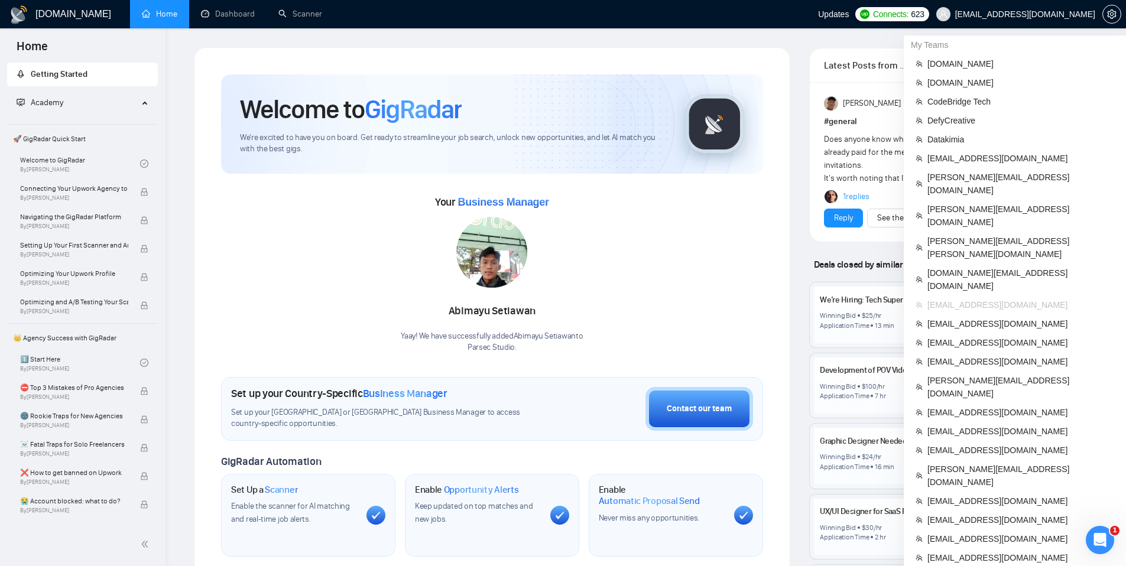
click at [1021, 20] on span "[EMAIL_ADDRESS][DOMAIN_NAME]" at bounding box center [1015, 14] width 173 height 38
click at [1023, 14] on span "[EMAIL_ADDRESS][DOMAIN_NAME]" at bounding box center [1025, 14] width 140 height 0
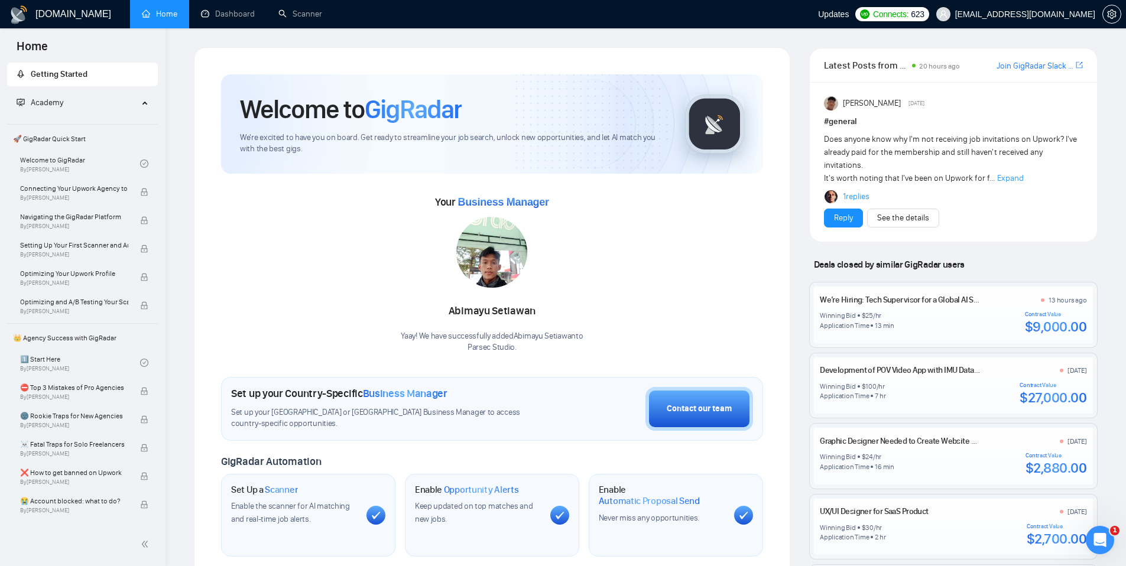
click at [760, 21] on ul "Home Dashboard Scanner" at bounding box center [470, 14] width 695 height 28
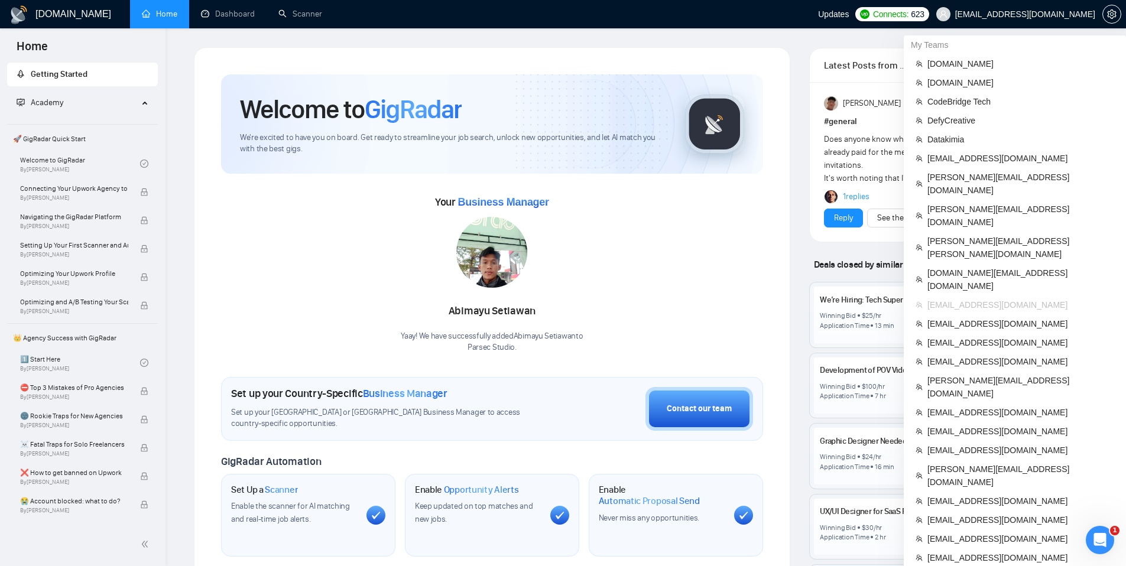
click at [1013, 14] on span "boykoyu55@gmail.com" at bounding box center [1025, 14] width 140 height 0
click at [1022, 20] on span "boykoyu55@gmail.com" at bounding box center [1015, 14] width 173 height 38
click at [1023, 20] on span "boykoyu55@gmail.com" at bounding box center [1015, 14] width 173 height 38
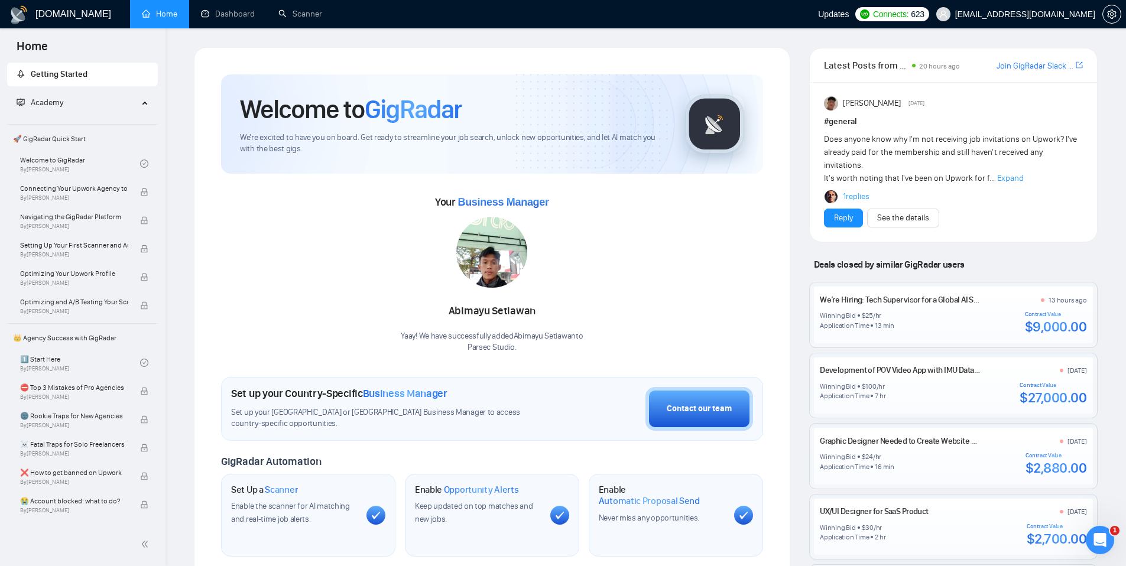
click at [818, 14] on ul "Home Dashboard Scanner" at bounding box center [470, 14] width 695 height 28
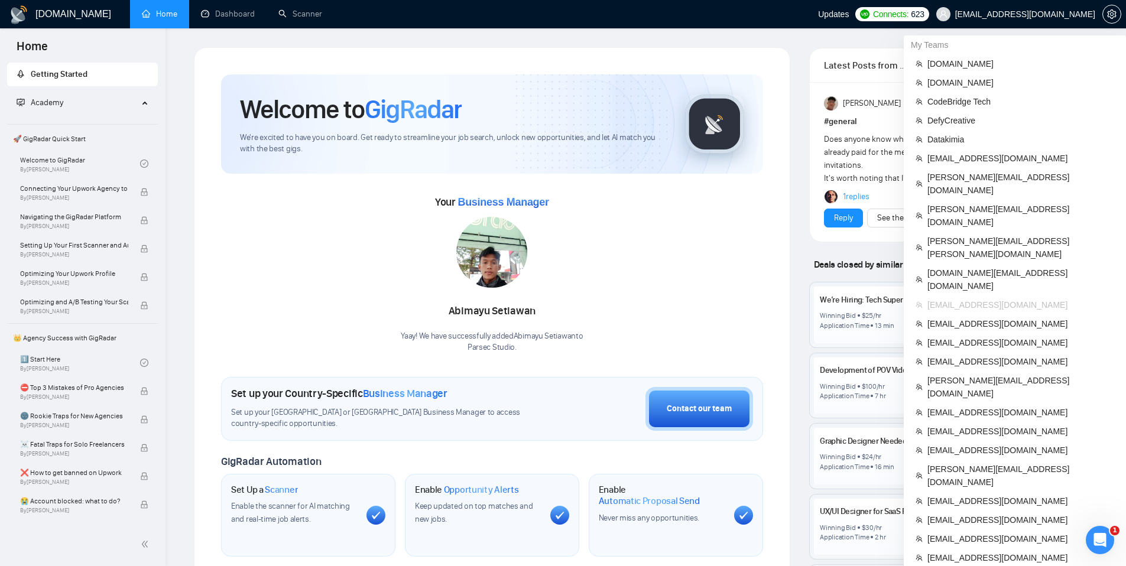
click at [1059, 14] on span "boykoyu55@gmail.com" at bounding box center [1025, 14] width 140 height 0
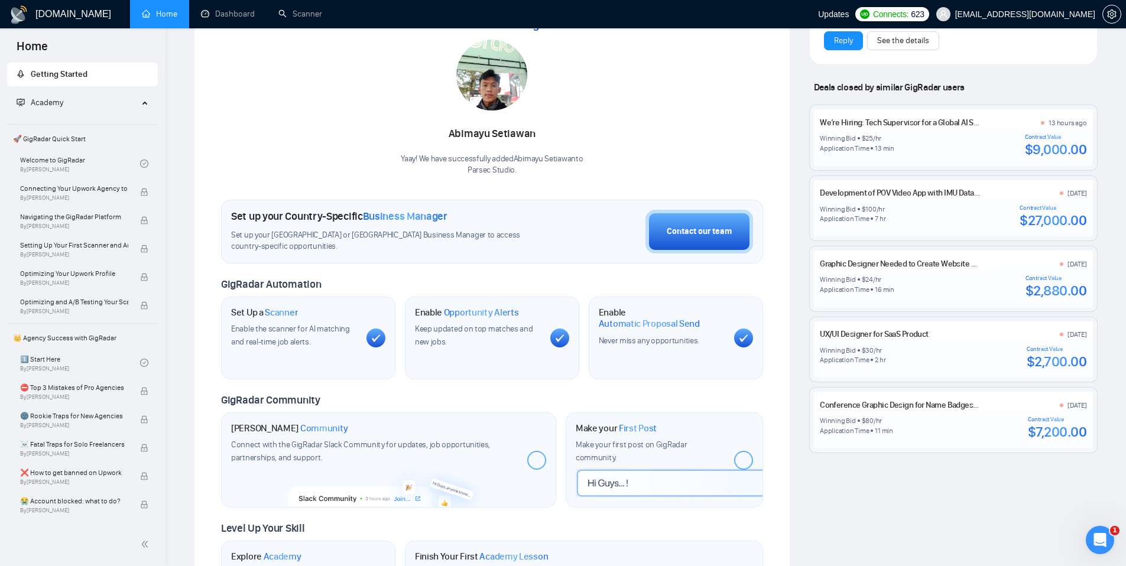
scroll to position [167, 0]
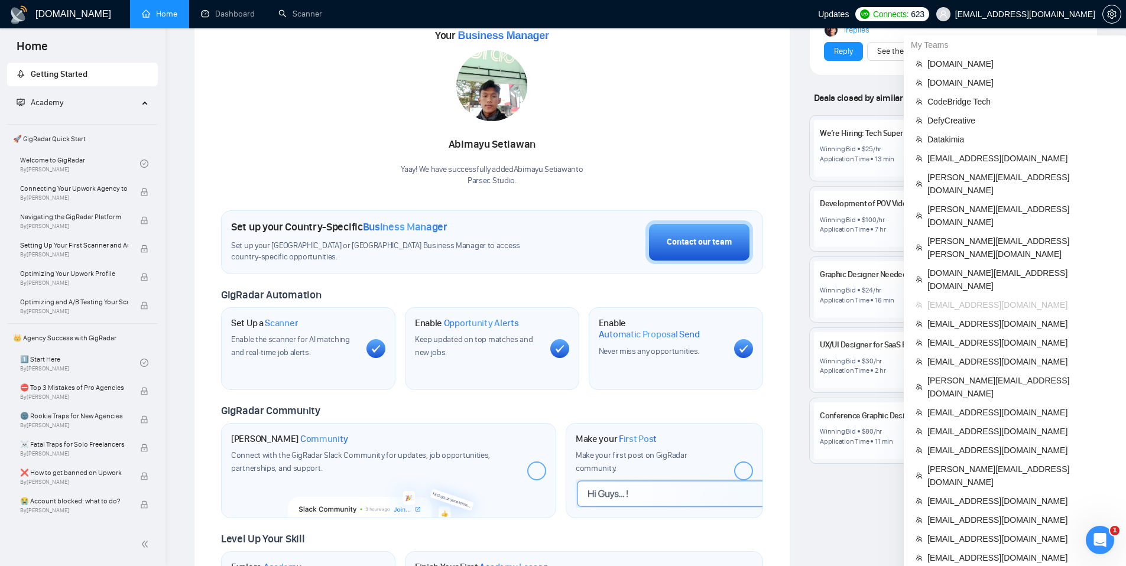
click at [1013, 19] on span "boykoyu55@gmail.com" at bounding box center [1015, 14] width 173 height 38
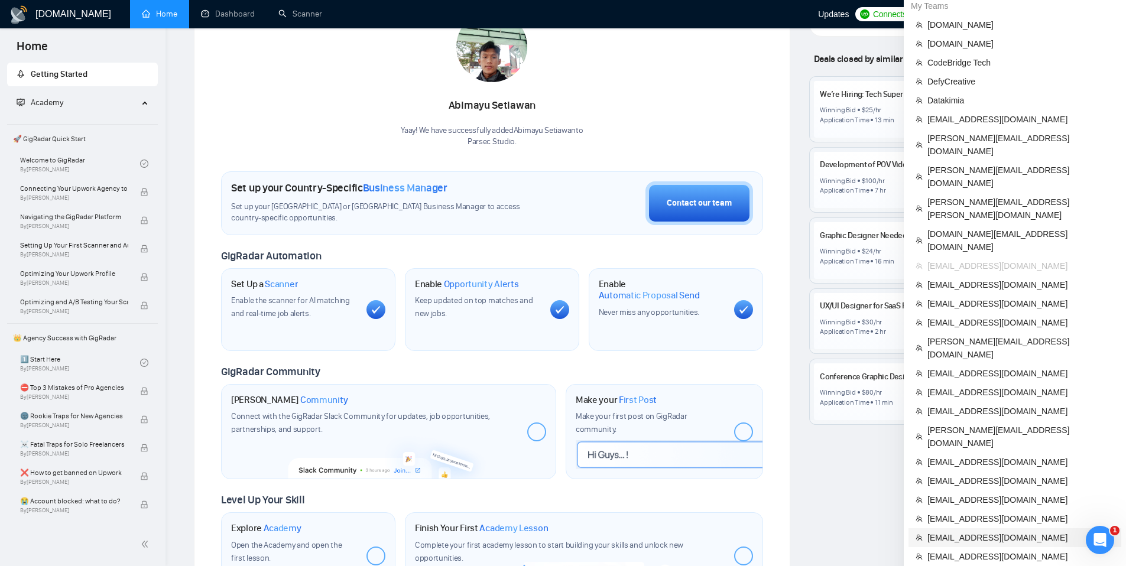
scroll to position [203, 0]
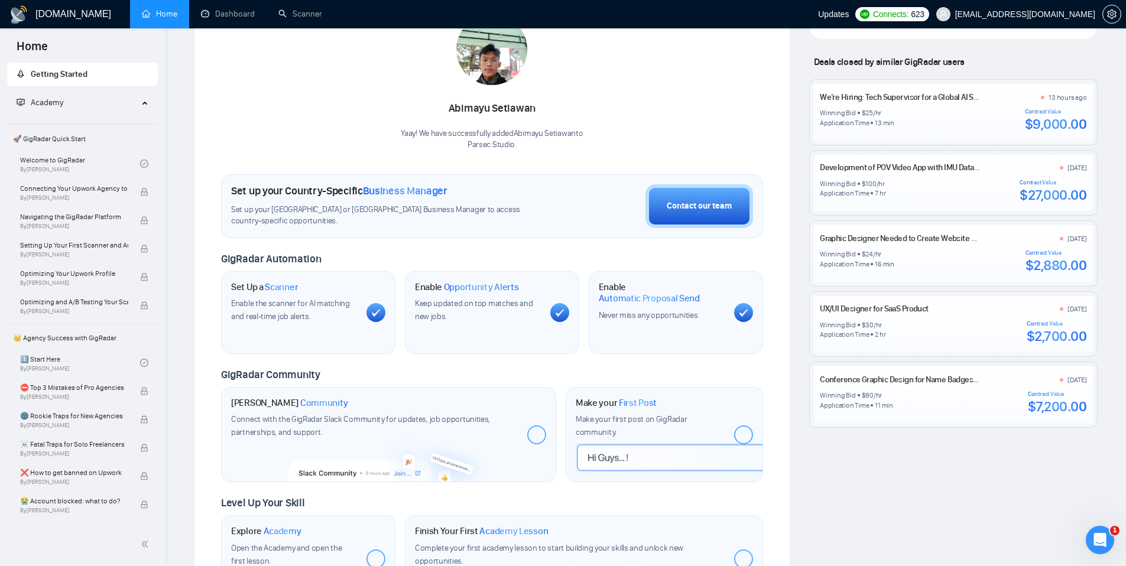
click at [1020, 14] on span "boykoyu55@gmail.com" at bounding box center [1025, 14] width 140 height 0
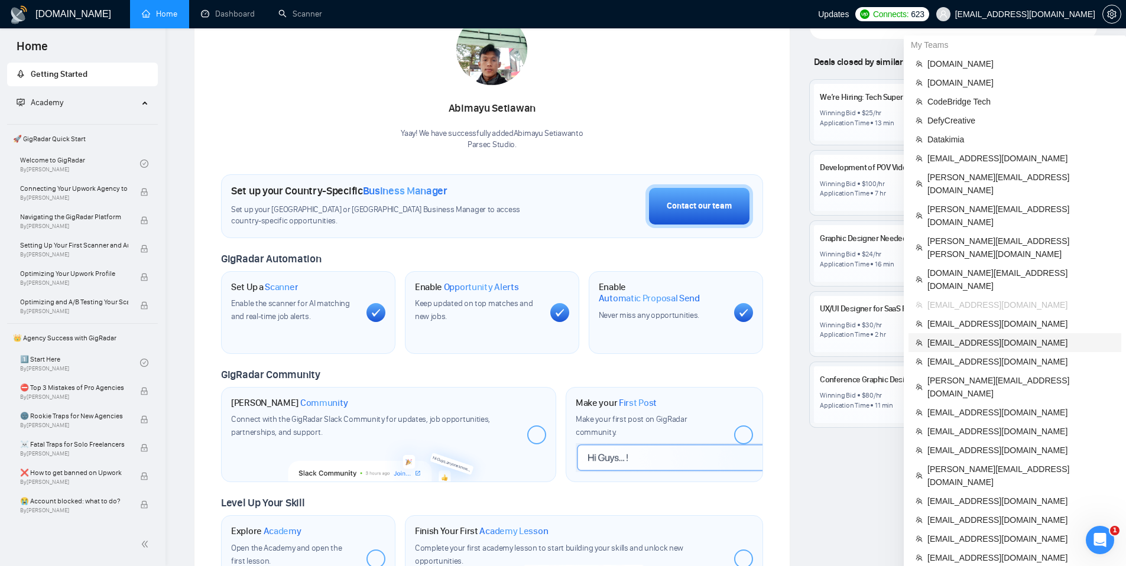
click at [951, 333] on li "speak2mike@rocketmail.com" at bounding box center [1015, 342] width 213 height 19
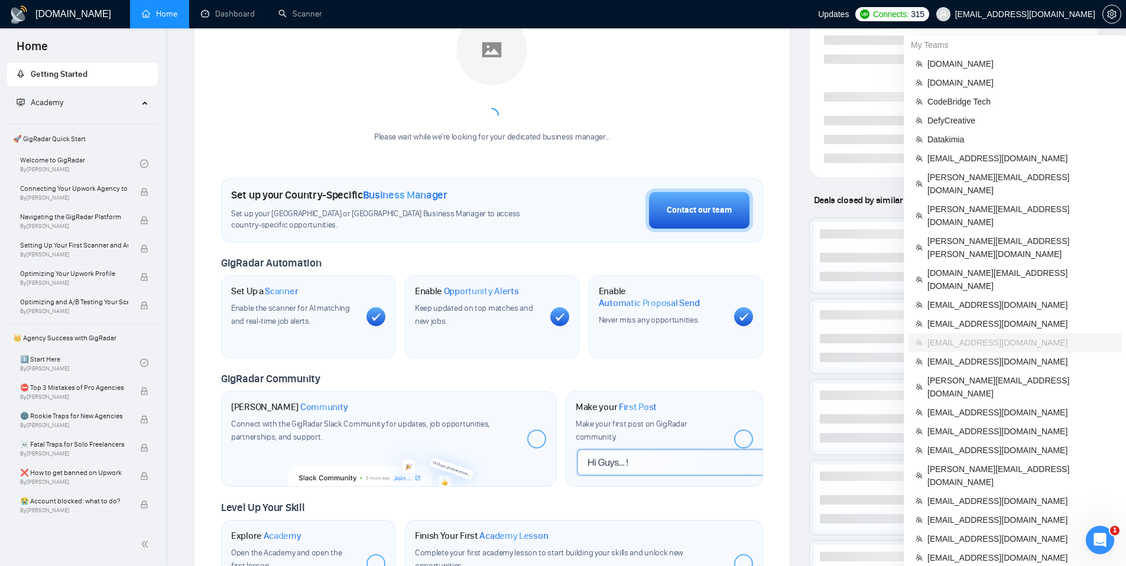
click at [1005, 14] on span "speak2mike@rocketmail.com" at bounding box center [1025, 14] width 140 height 0
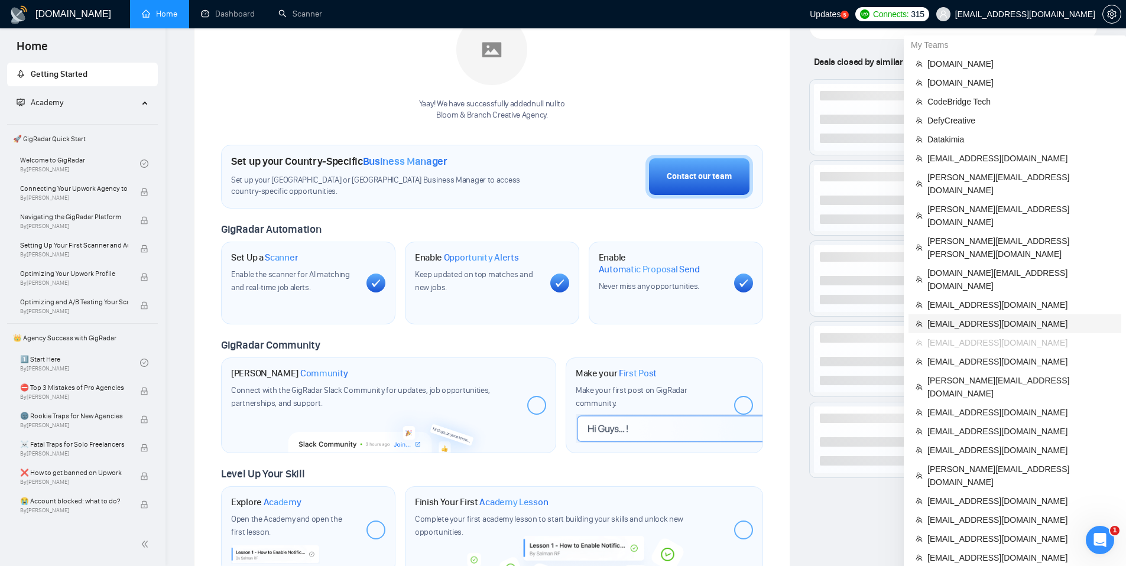
click at [953, 317] on span "[EMAIL_ADDRESS][DOMAIN_NAME]" at bounding box center [1020, 323] width 187 height 13
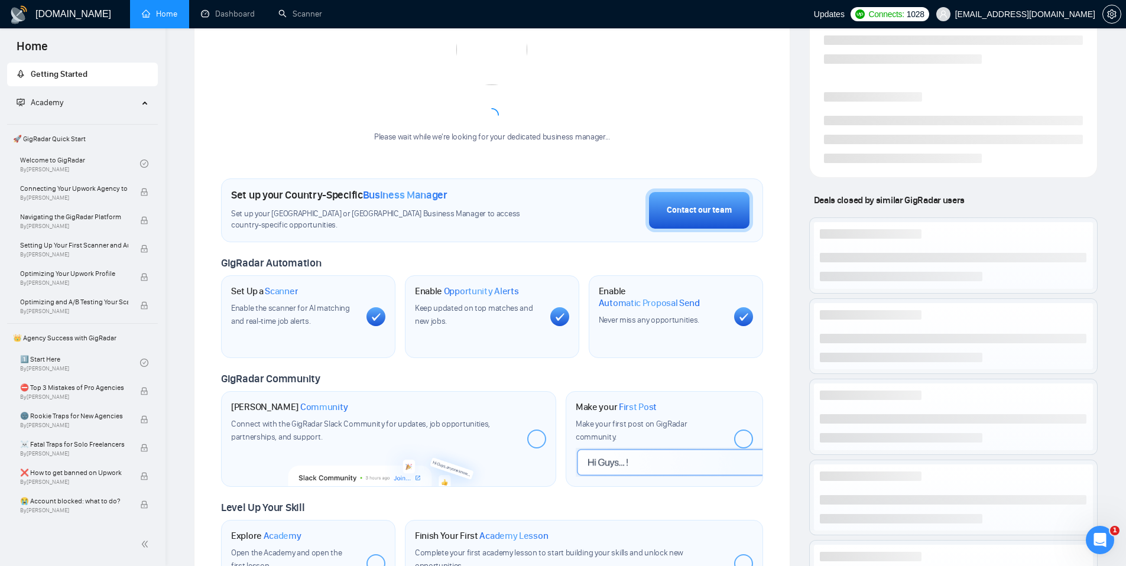
scroll to position [363, 0]
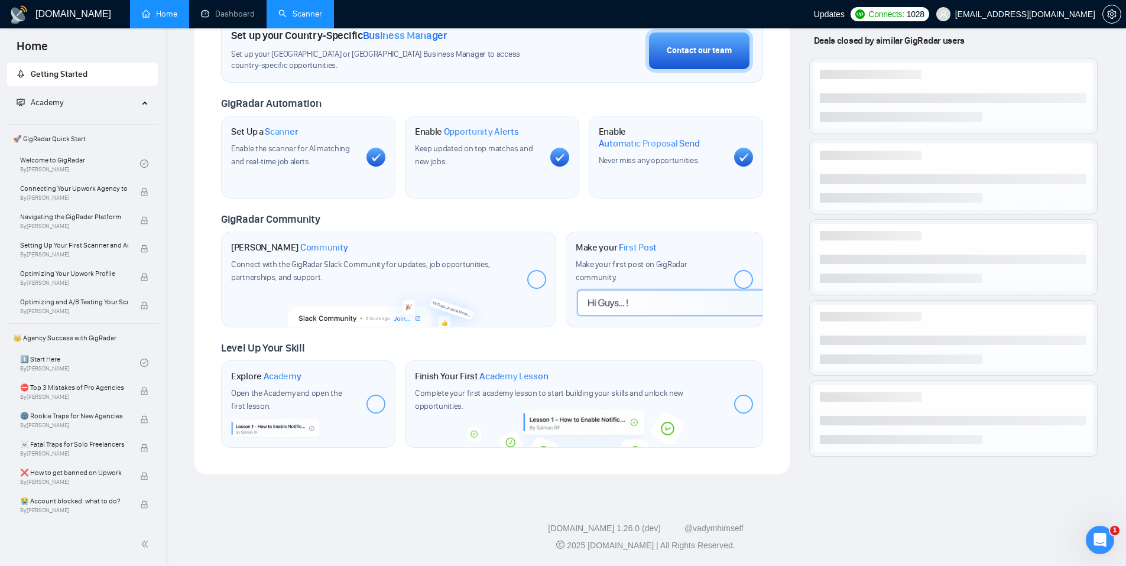
click at [293, 11] on link "Scanner" at bounding box center [300, 14] width 44 height 10
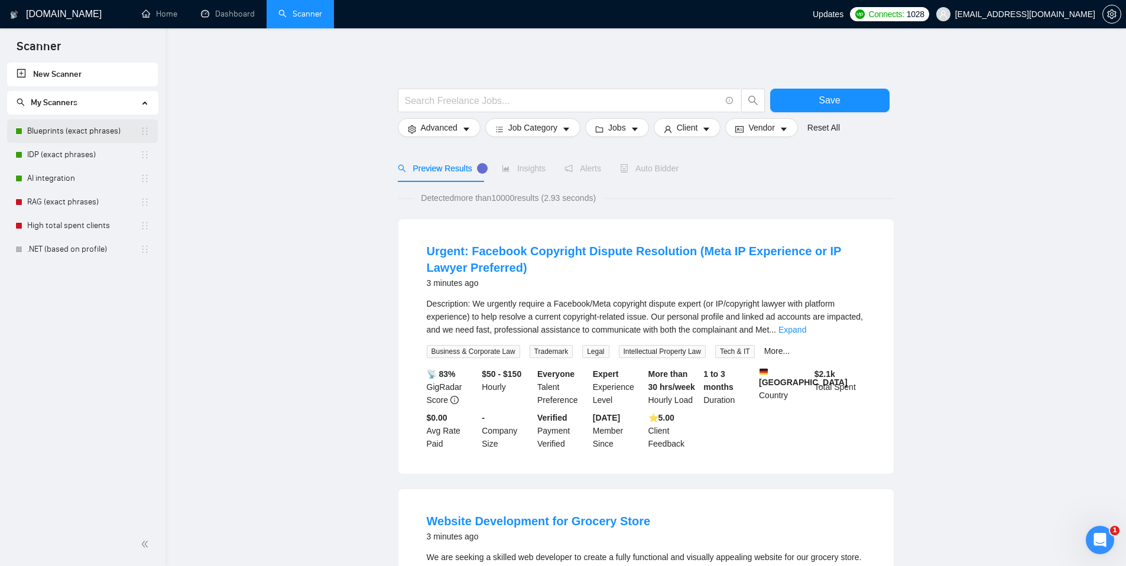
click at [100, 138] on link "Blueprints (exact phrases)" at bounding box center [83, 131] width 113 height 24
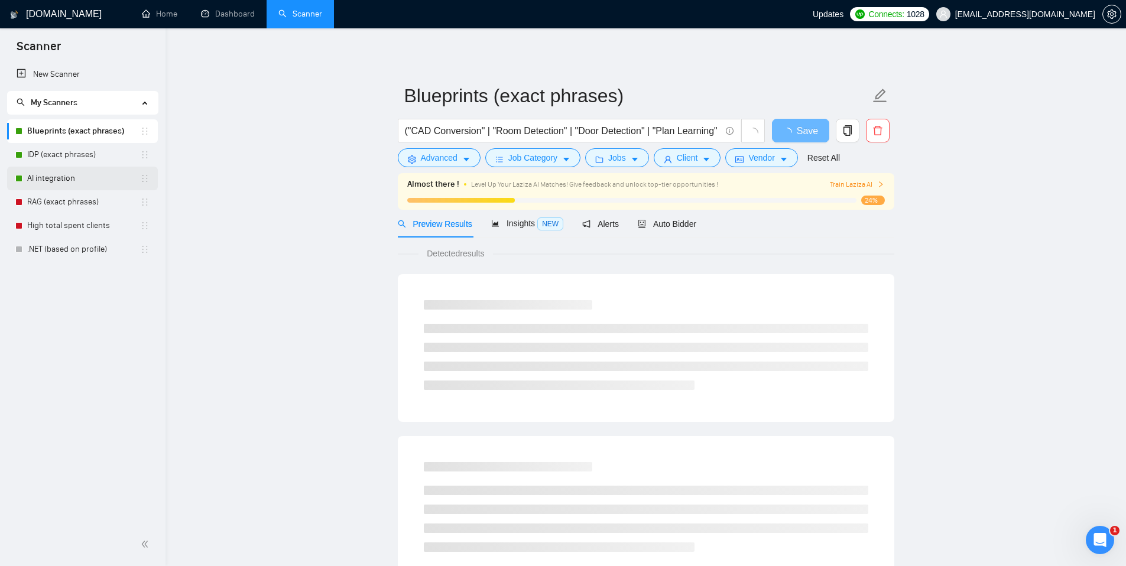
click at [84, 171] on link "AI integration" at bounding box center [83, 179] width 113 height 24
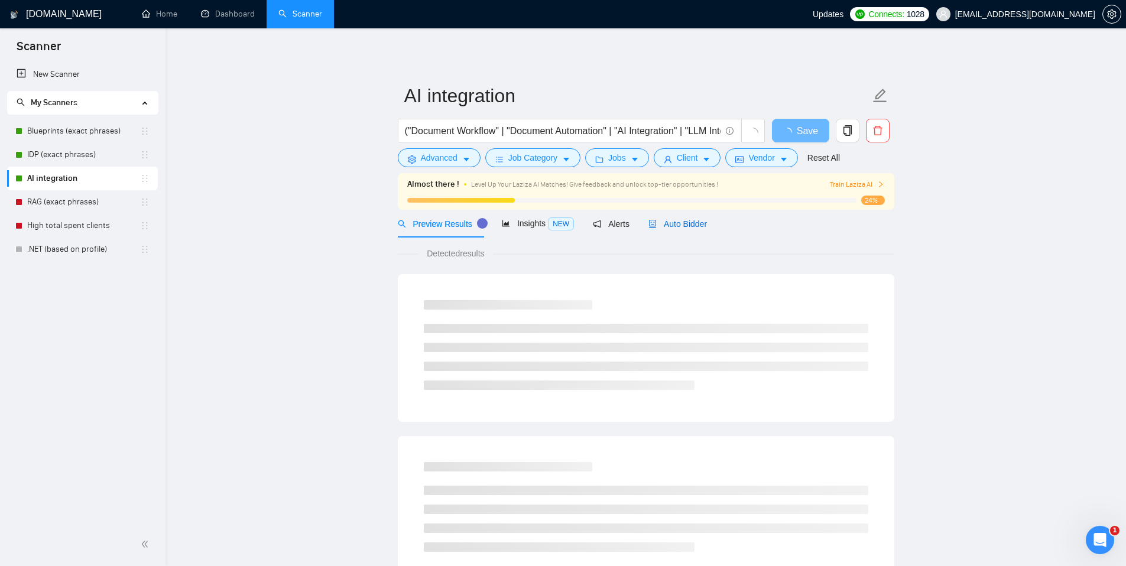
drag, startPoint x: 687, startPoint y: 228, endPoint x: 304, endPoint y: 233, distance: 383.7
click at [687, 228] on span "Auto Bidder" at bounding box center [677, 223] width 59 height 9
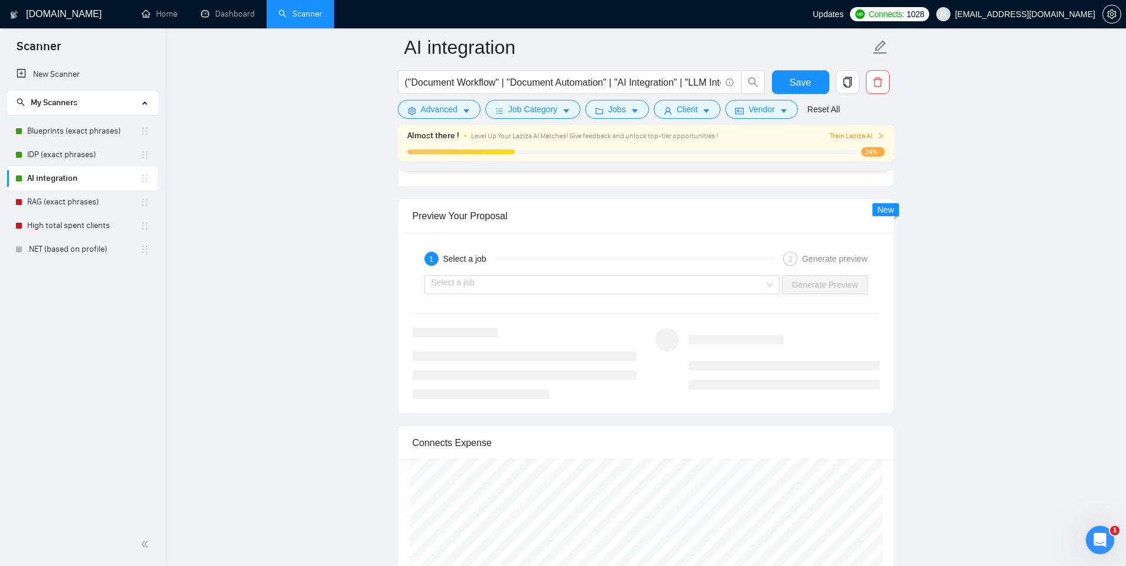
scroll to position [2139, 0]
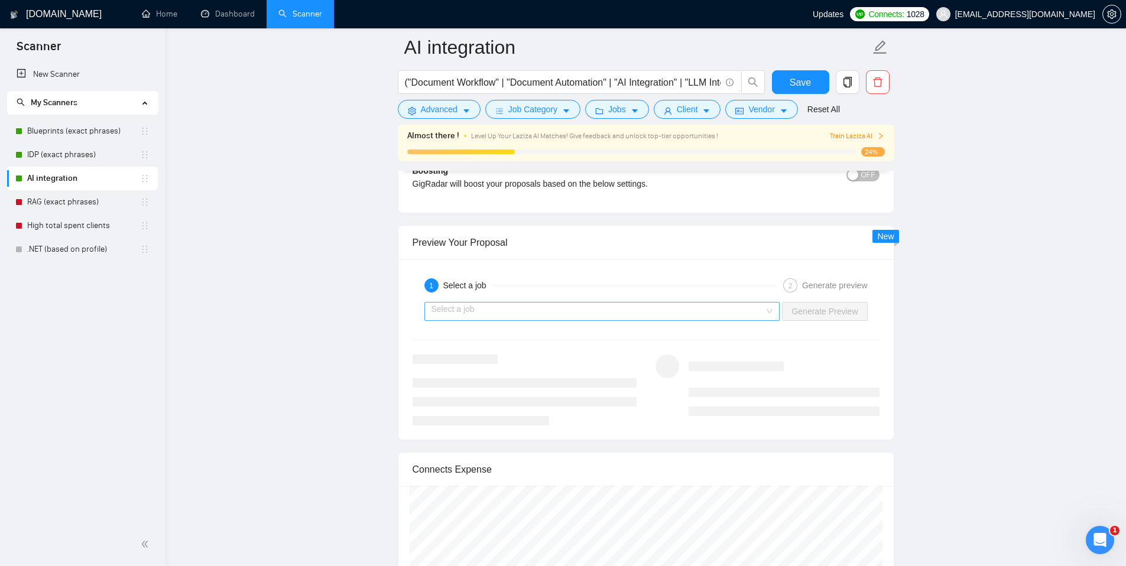
click at [494, 321] on div "Select a job" at bounding box center [602, 311] width 356 height 19
click at [492, 316] on input "search" at bounding box center [597, 312] width 333 height 18
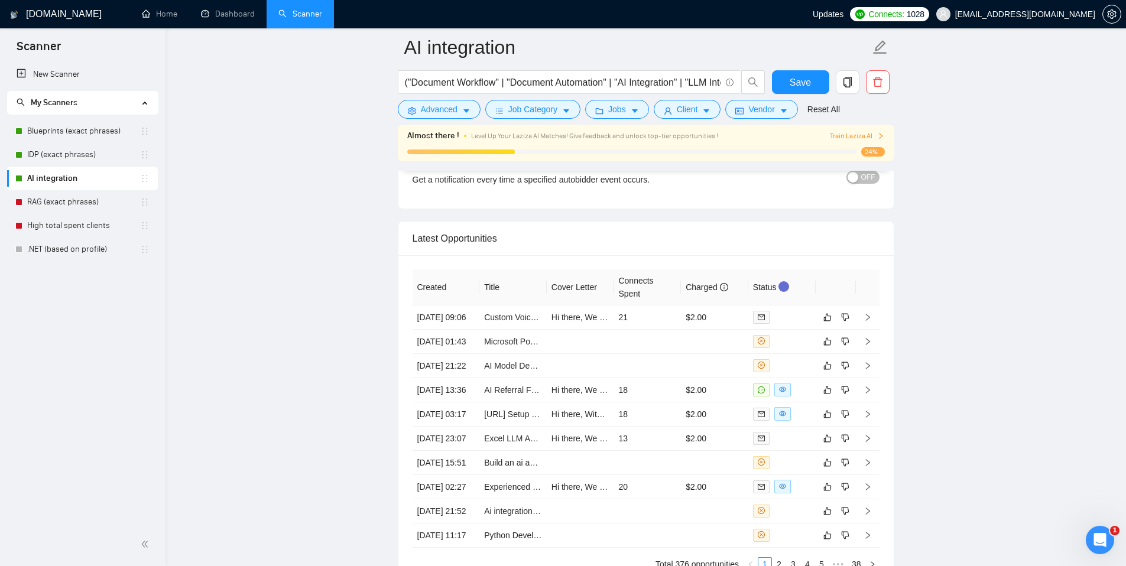
scroll to position [2822, 0]
click at [566, 376] on td at bounding box center [580, 364] width 67 height 24
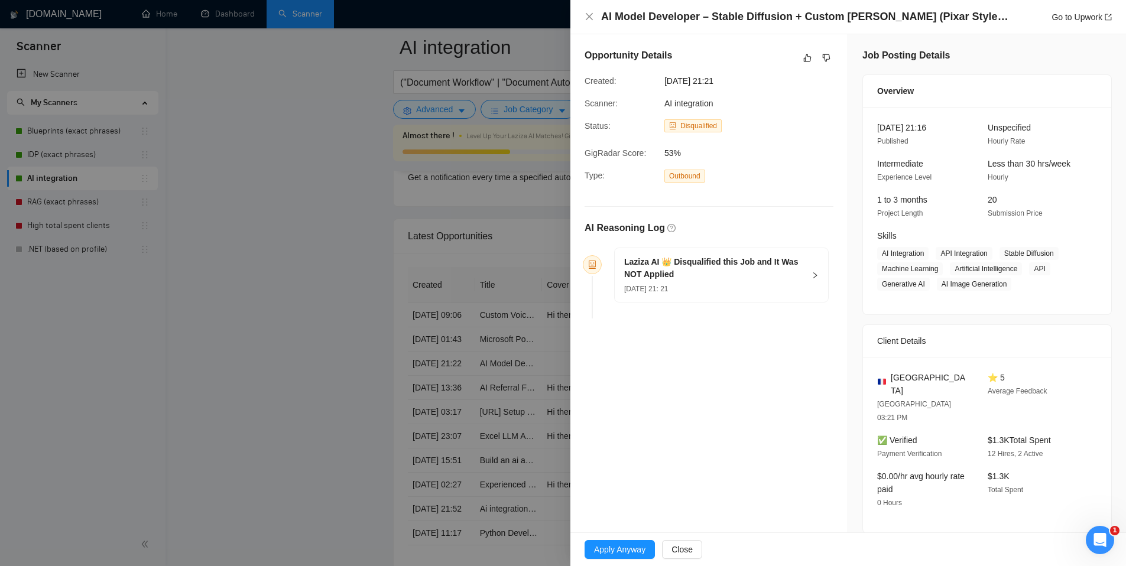
click at [668, 288] on span "[DATE] 21: 21" at bounding box center [646, 289] width 44 height 8
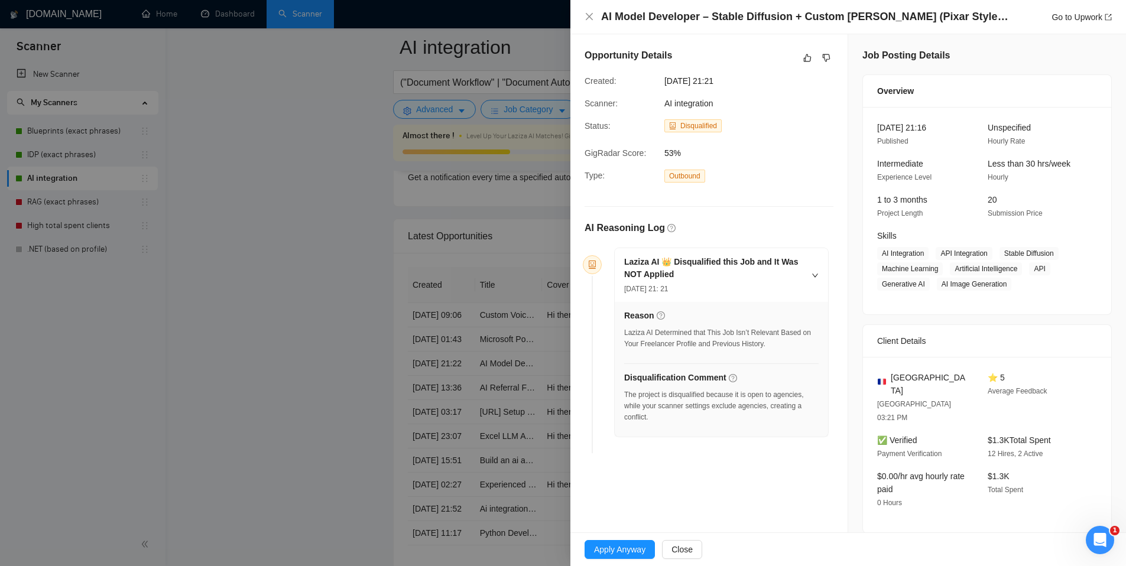
click at [158, 320] on div at bounding box center [563, 283] width 1126 height 566
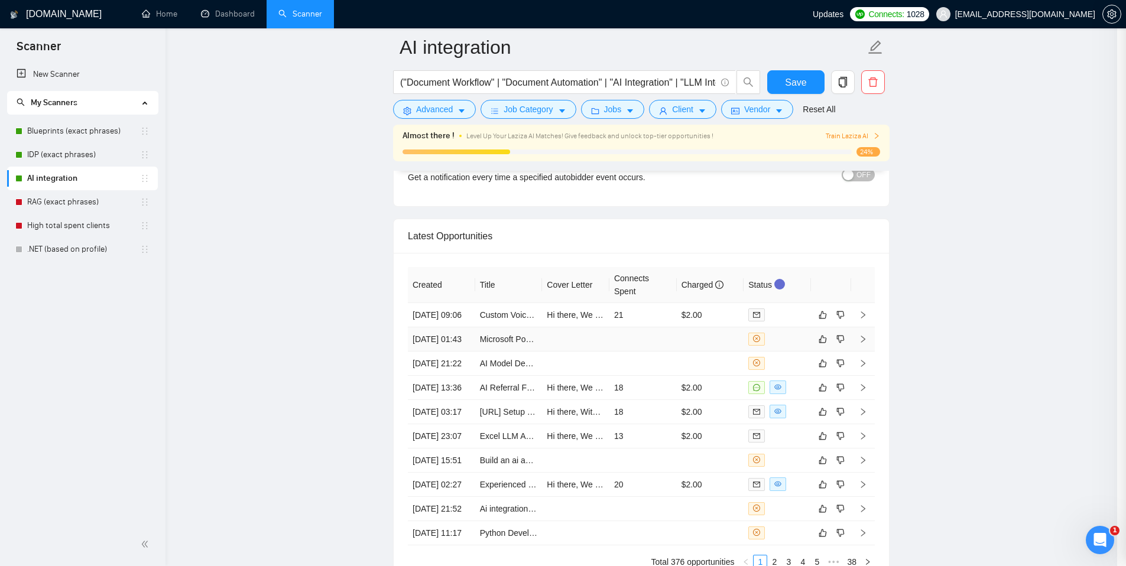
click at [590, 352] on td at bounding box center [575, 339] width 67 height 24
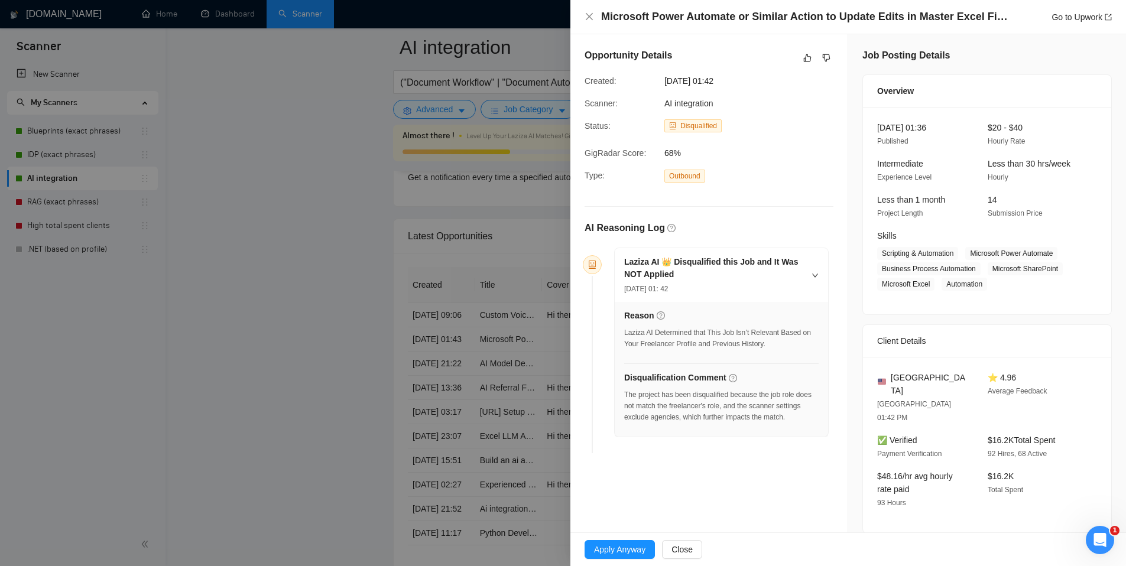
click at [333, 365] on div at bounding box center [563, 283] width 1126 height 566
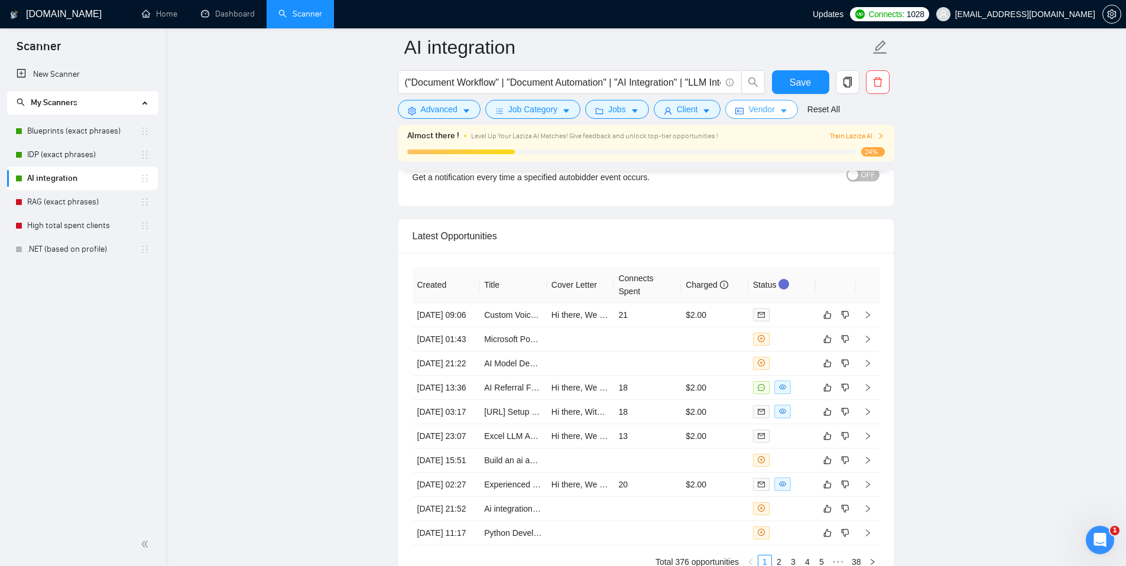
click at [774, 112] on span "Vendor" at bounding box center [761, 109] width 26 height 13
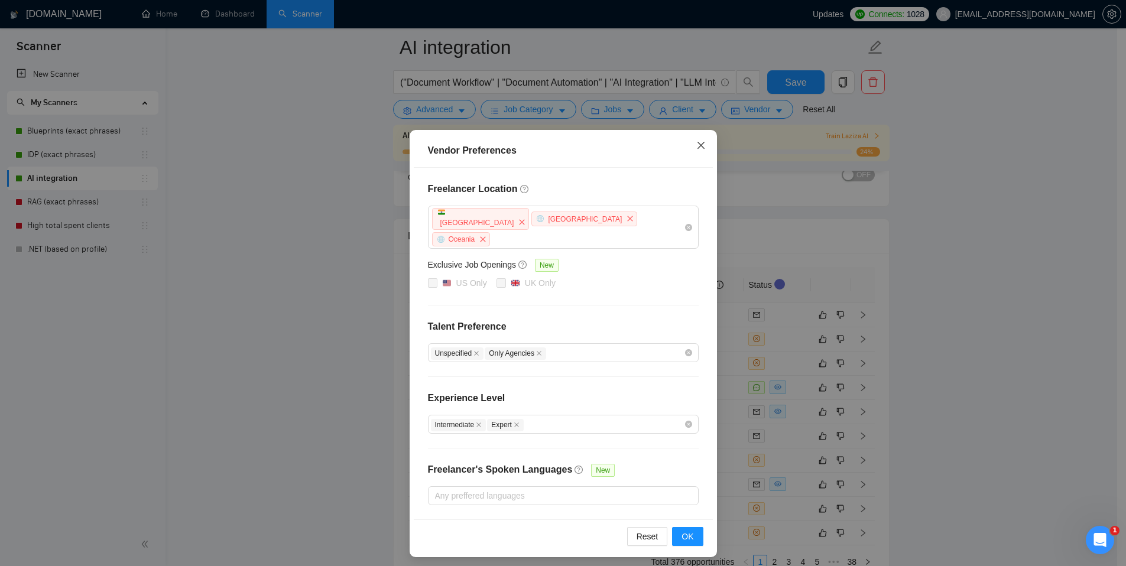
click at [701, 148] on icon "close" at bounding box center [700, 145] width 9 height 9
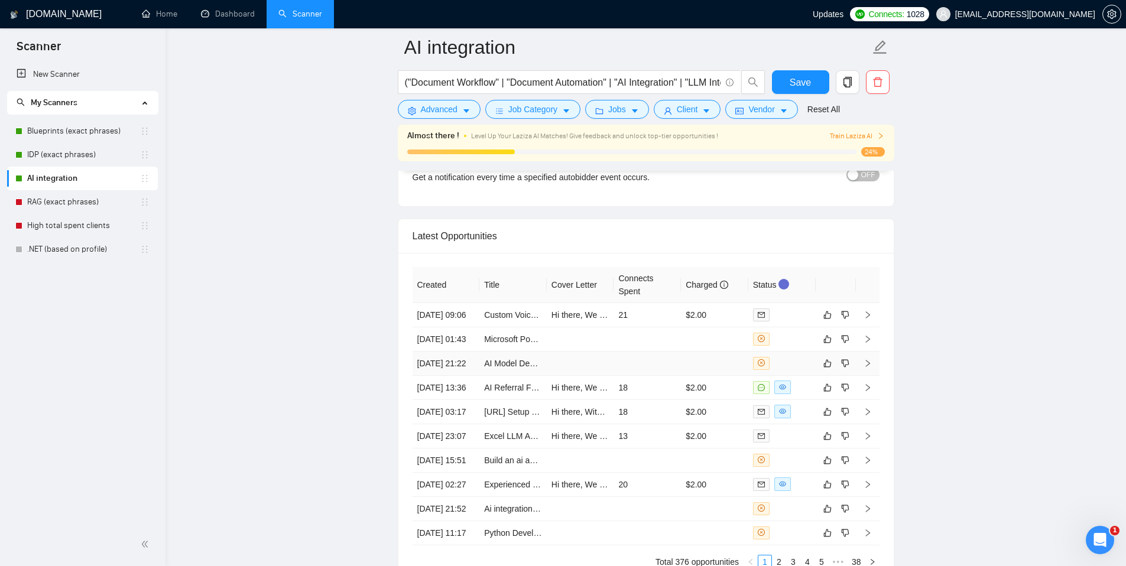
click at [614, 376] on td at bounding box center [647, 364] width 67 height 24
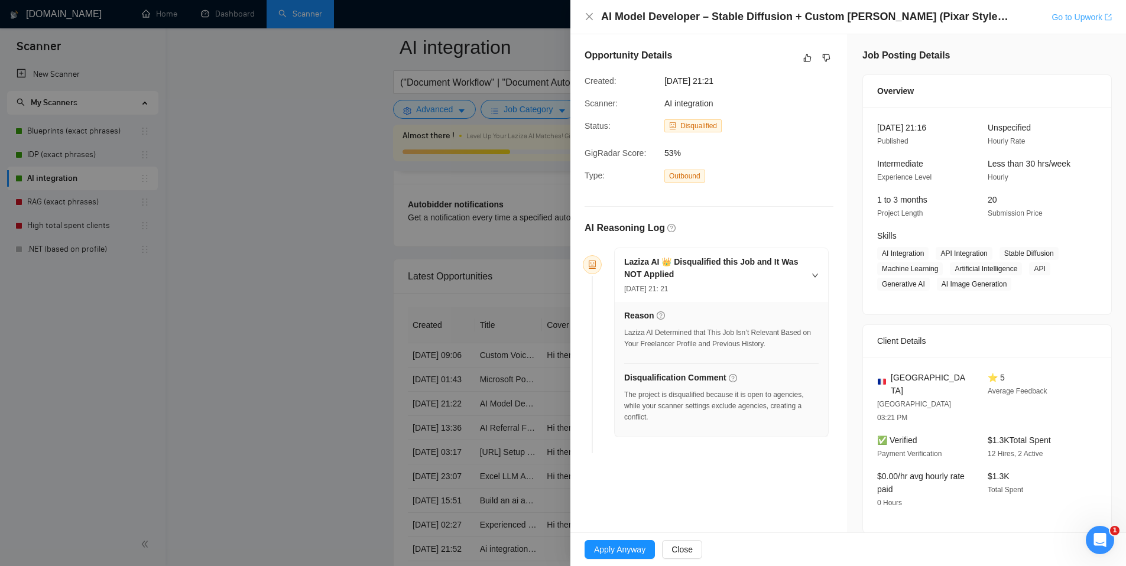
click at [1075, 19] on link "Go to Upwork" at bounding box center [1082, 16] width 60 height 9
click at [322, 187] on div at bounding box center [563, 283] width 1126 height 566
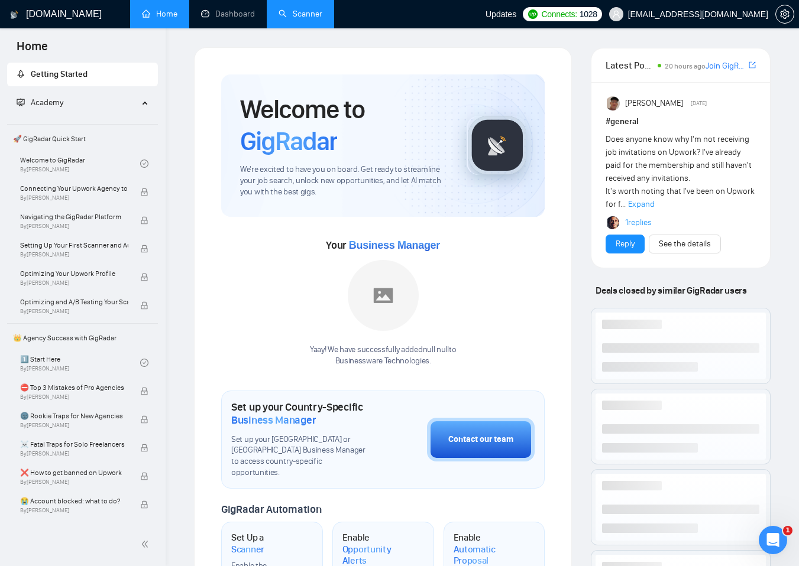
click at [312, 18] on link "Scanner" at bounding box center [300, 14] width 44 height 10
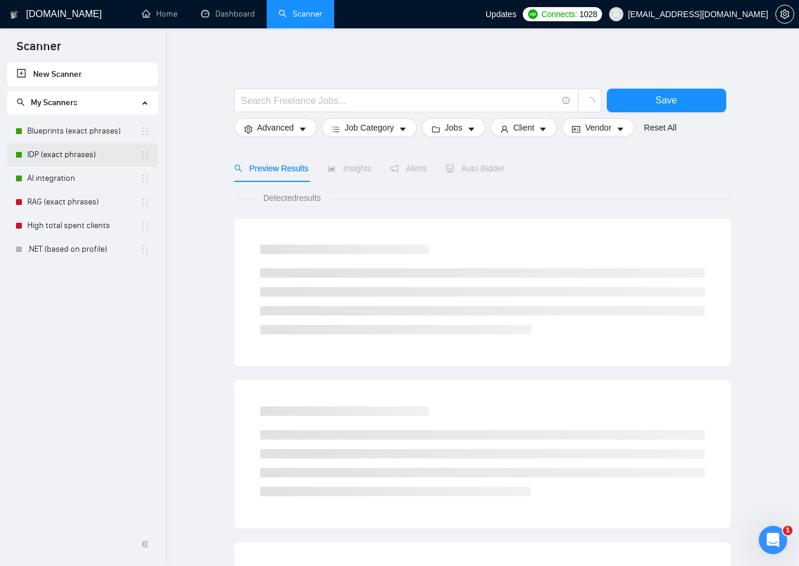
click at [80, 157] on link "IDP (exact phrases)" at bounding box center [83, 155] width 113 height 24
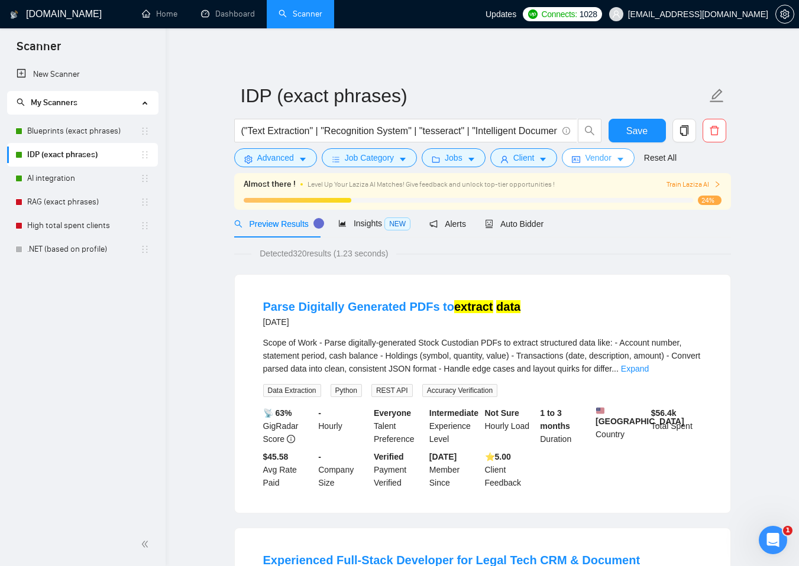
click at [624, 163] on icon "caret-down" at bounding box center [620, 159] width 8 height 8
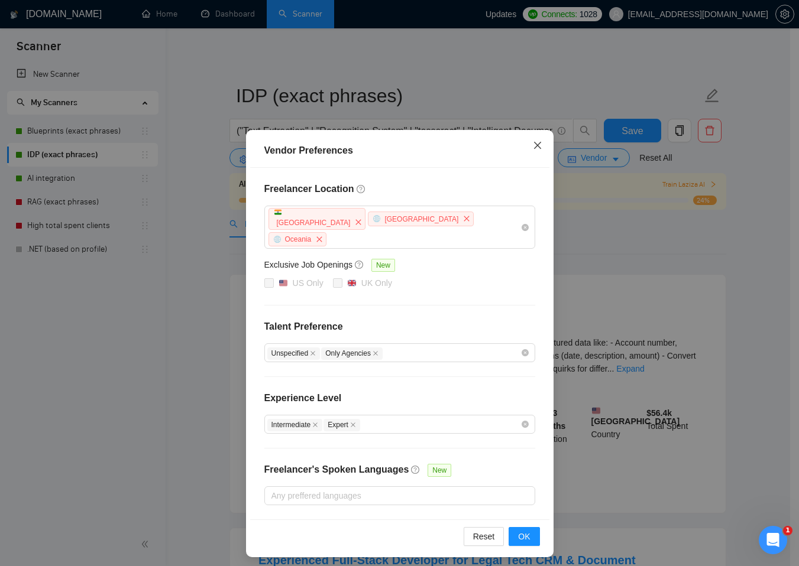
click at [538, 148] on icon "close" at bounding box center [536, 145] width 7 height 7
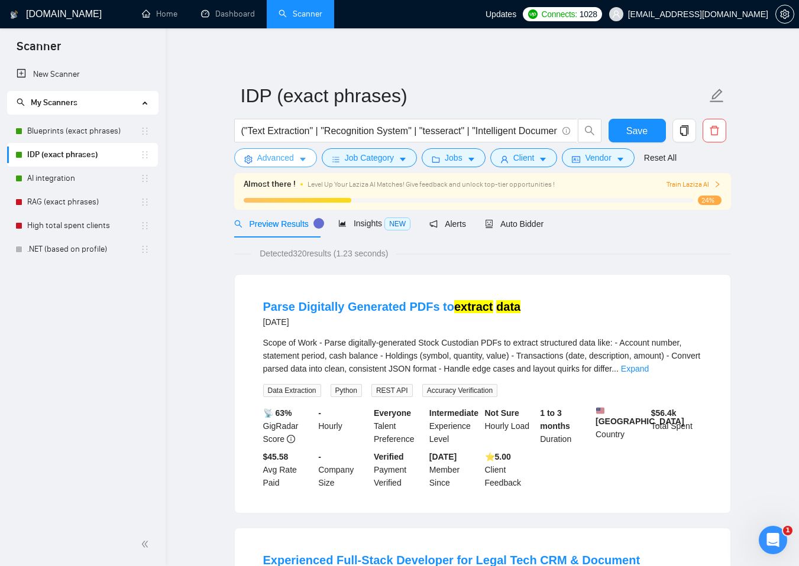
click at [312, 155] on button "Advanced" at bounding box center [275, 157] width 83 height 19
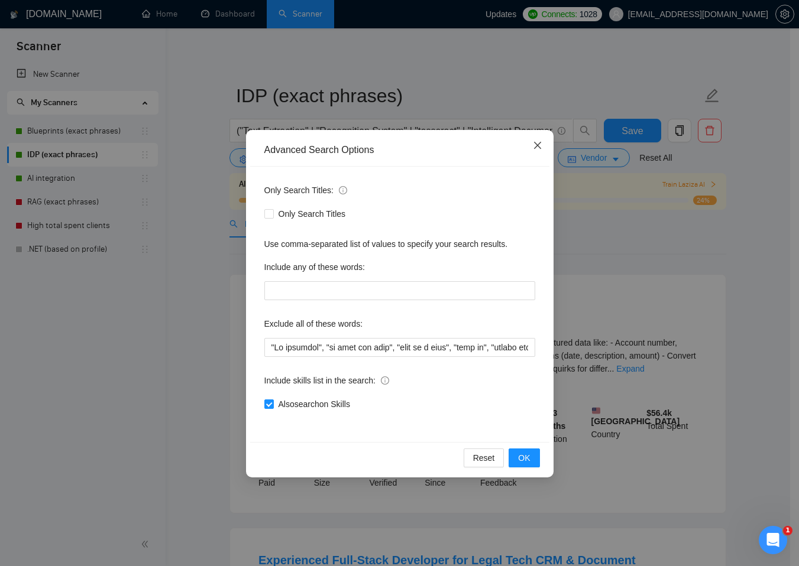
click at [533, 143] on icon "close" at bounding box center [537, 145] width 9 height 9
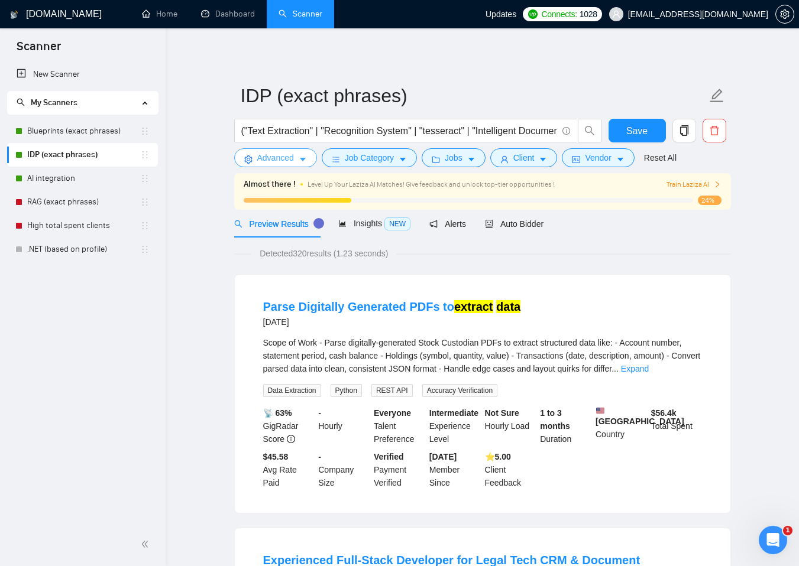
click at [303, 163] on icon "caret-down" at bounding box center [302, 159] width 8 height 8
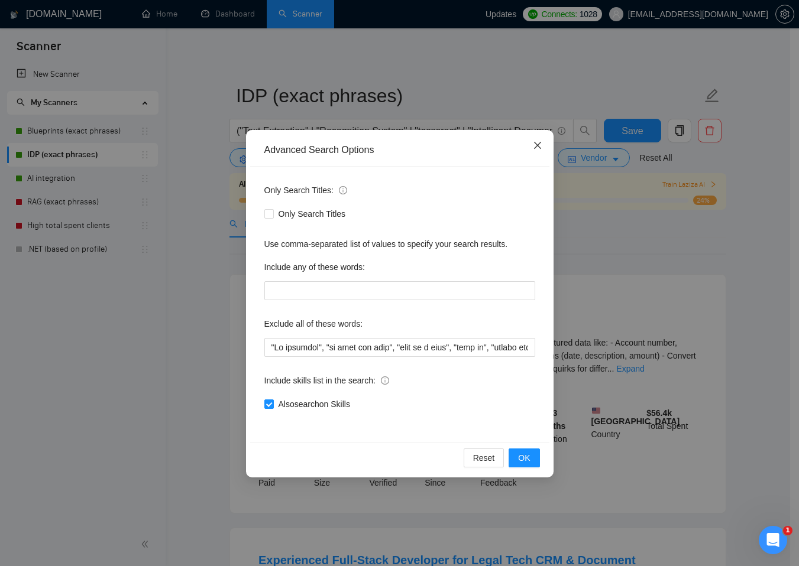
click at [543, 144] on span "Close" at bounding box center [537, 146] width 32 height 32
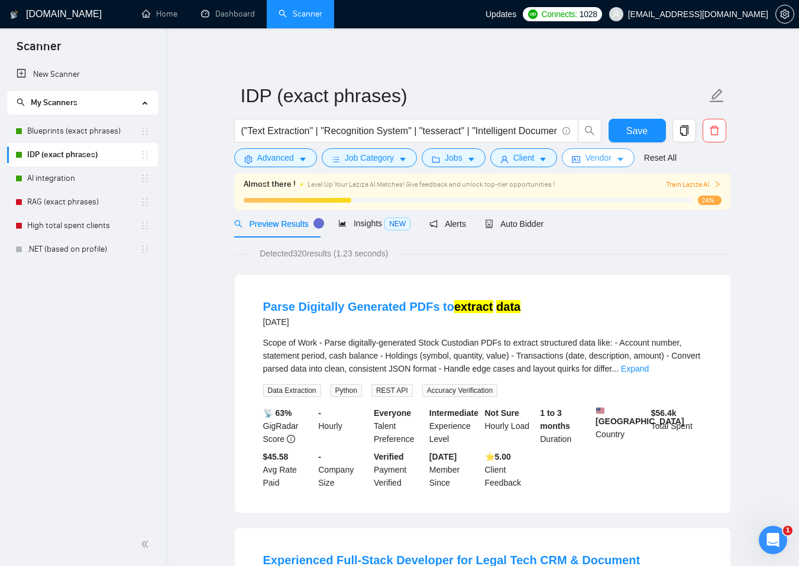
click at [597, 157] on span "Vendor" at bounding box center [598, 157] width 26 height 13
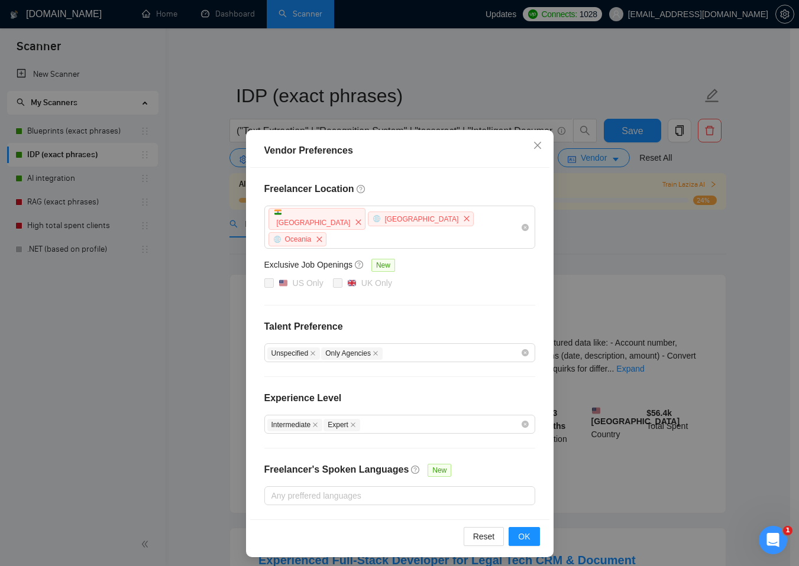
click at [184, 200] on div "Vendor Preferences Freelancer Location [GEOGRAPHIC_DATA] [GEOGRAPHIC_DATA] [GEO…" at bounding box center [399, 283] width 799 height 566
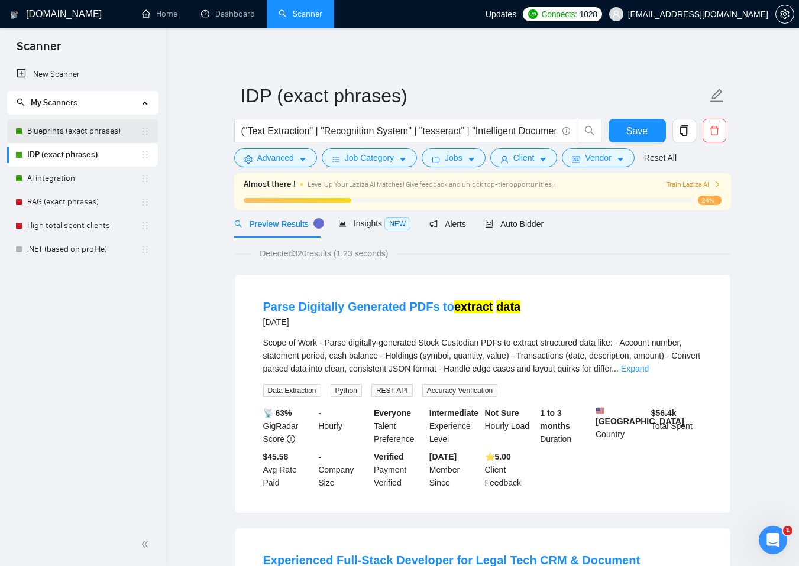
click at [103, 132] on link "Blueprints (exact phrases)" at bounding box center [83, 131] width 113 height 24
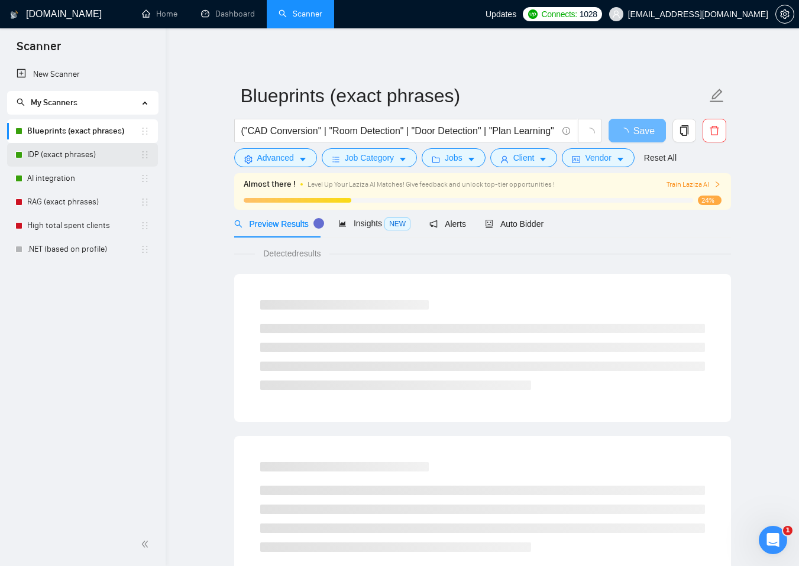
click at [85, 158] on link "IDP (exact phrases)" at bounding box center [83, 155] width 113 height 24
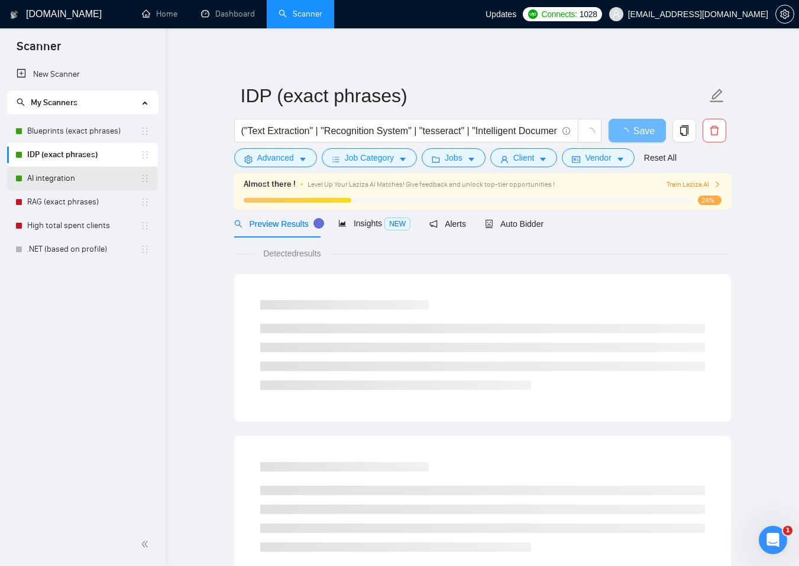
click at [77, 176] on link "AI integration" at bounding box center [83, 179] width 113 height 24
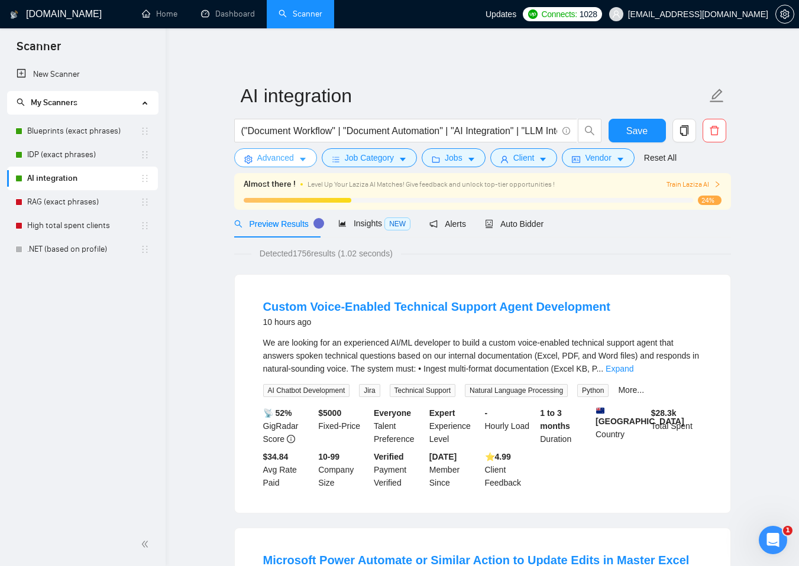
click at [298, 162] on button "Advanced" at bounding box center [275, 157] width 83 height 19
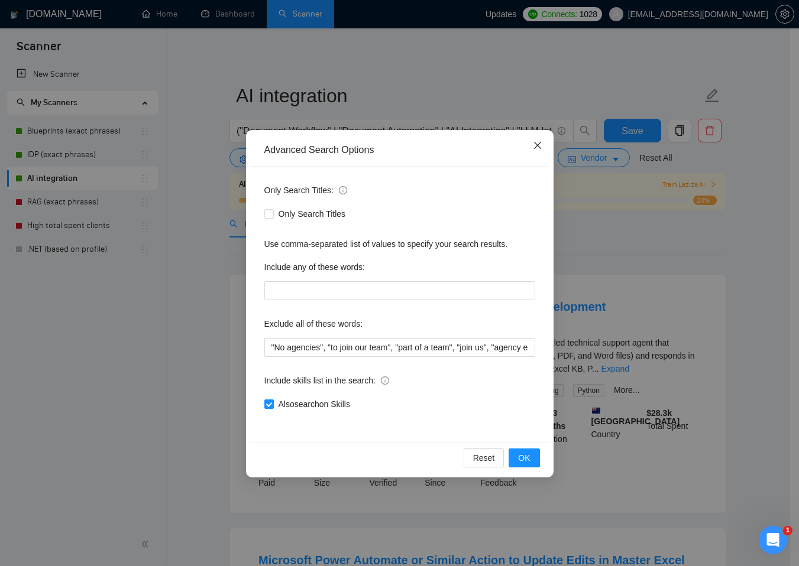
click at [536, 149] on icon "close" at bounding box center [537, 145] width 9 height 9
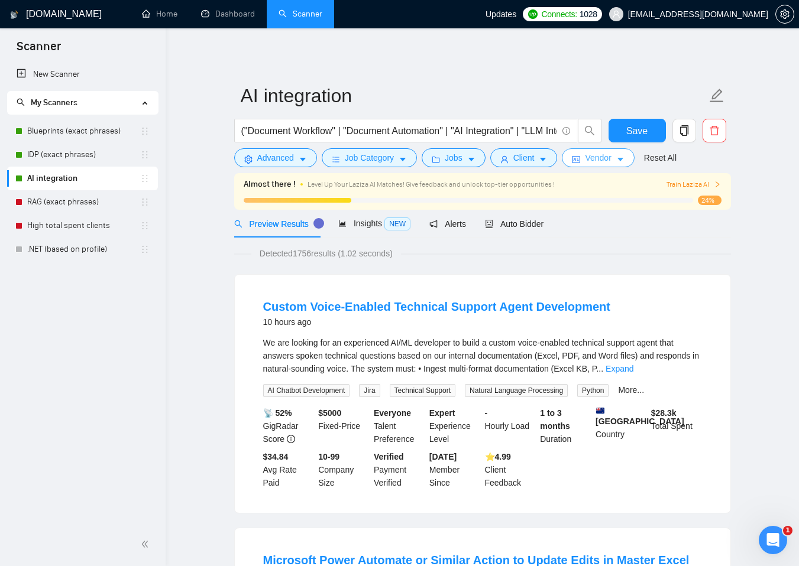
click at [593, 154] on span "Vendor" at bounding box center [598, 157] width 26 height 13
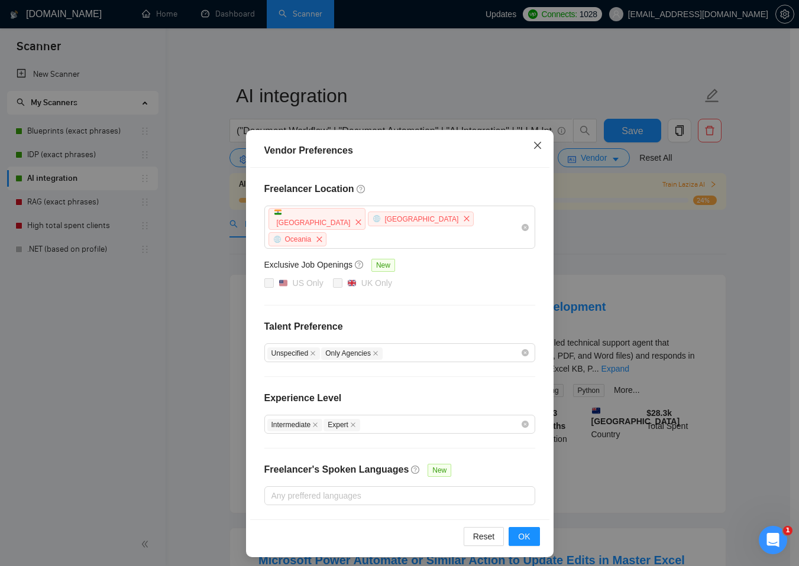
click at [533, 149] on icon "close" at bounding box center [537, 145] width 9 height 9
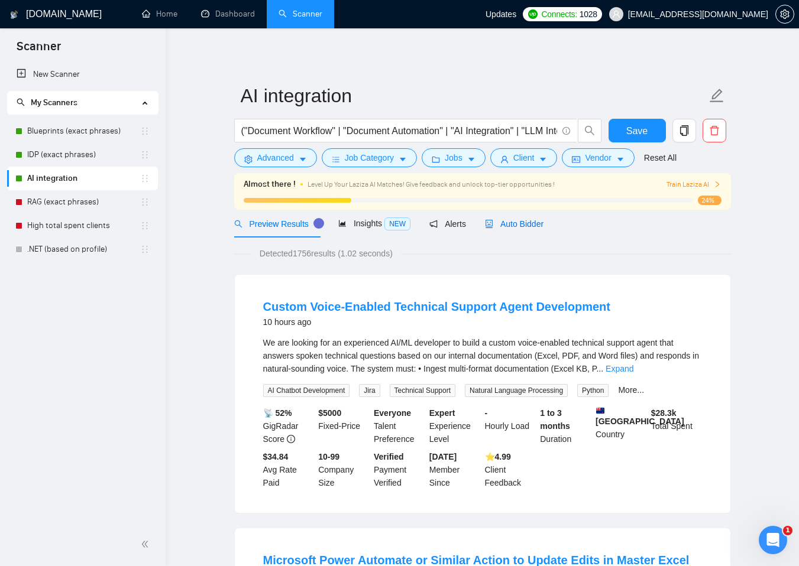
click at [506, 222] on span "Auto Bidder" at bounding box center [514, 223] width 59 height 9
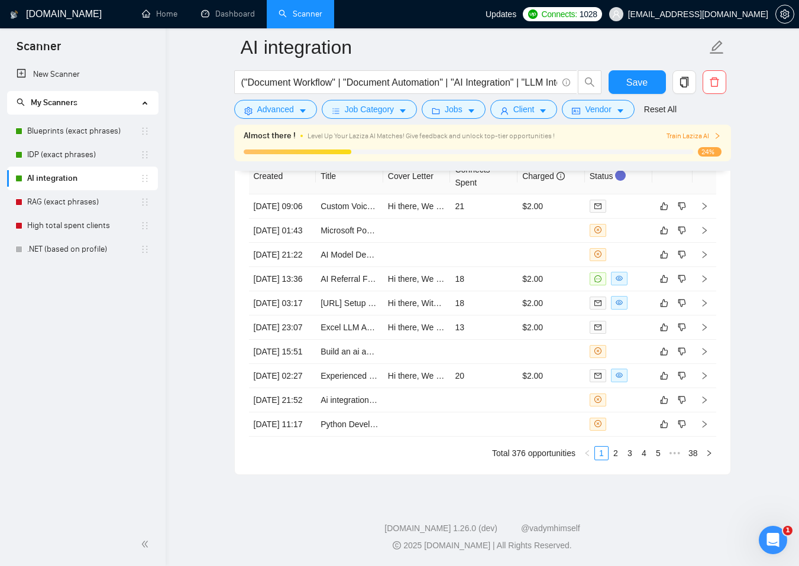
scroll to position [2929, 0]
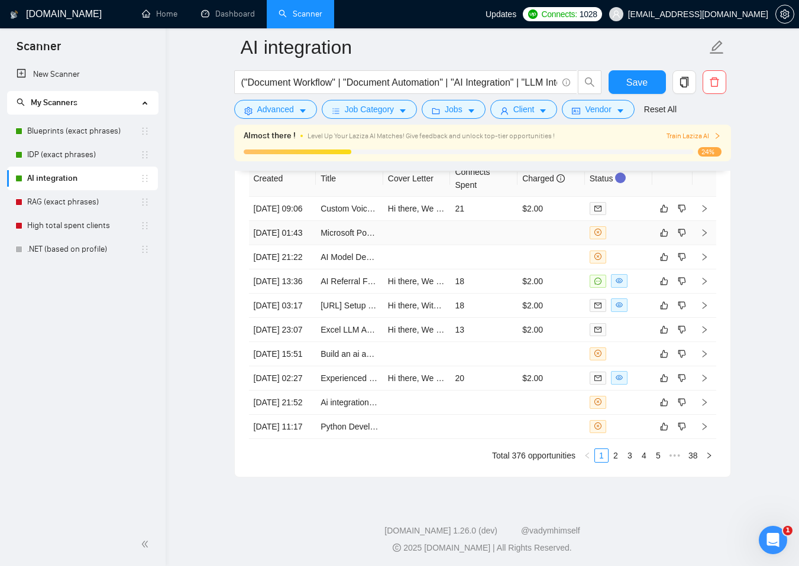
click at [420, 245] on td at bounding box center [416, 233] width 67 height 24
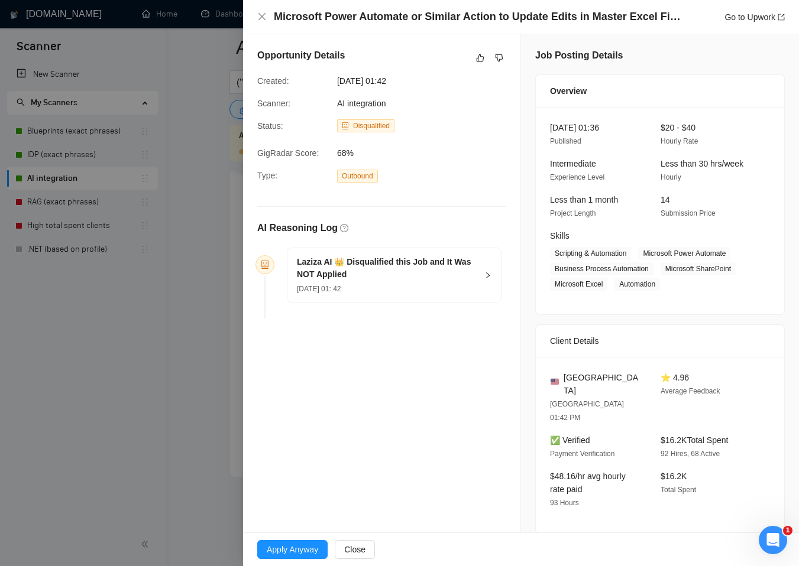
click at [413, 282] on div "[DATE] 01: 42" at bounding box center [387, 288] width 180 height 13
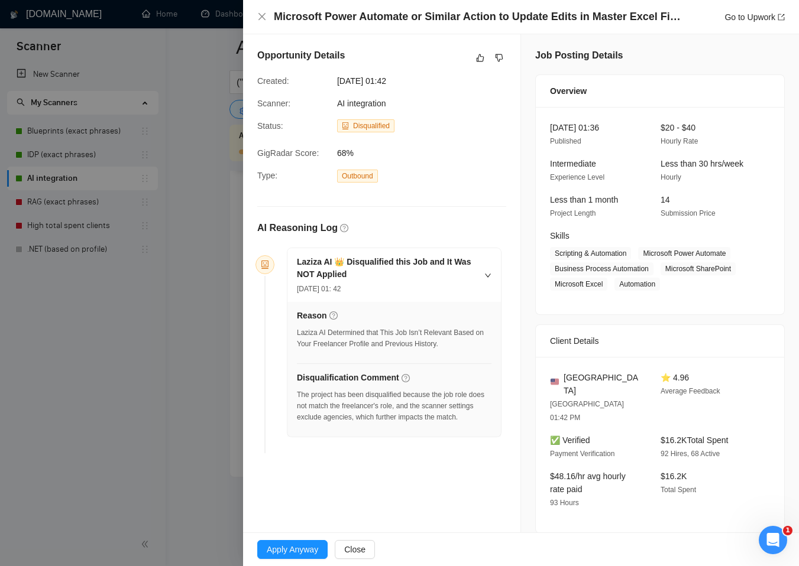
click at [194, 134] on div at bounding box center [399, 283] width 799 height 566
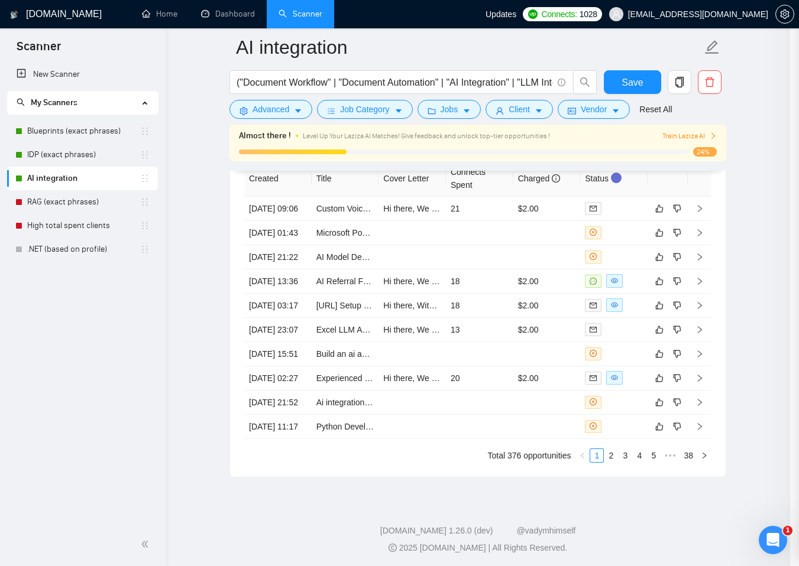
click at [194, 134] on div at bounding box center [399, 283] width 799 height 566
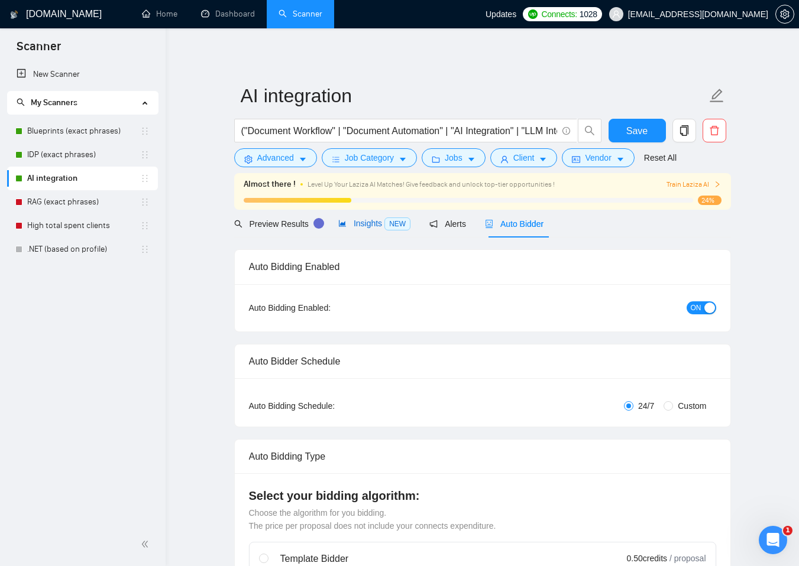
click at [367, 223] on span "Insights NEW" at bounding box center [374, 223] width 72 height 9
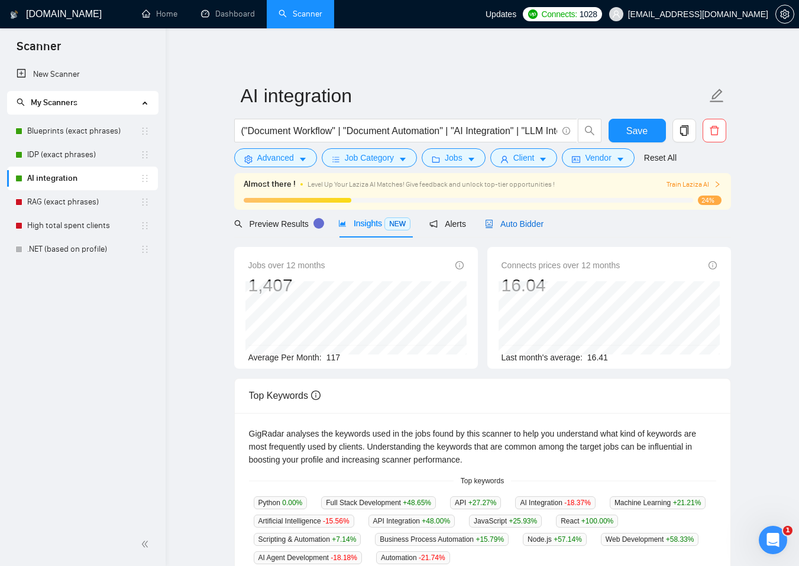
click at [501, 223] on span "Auto Bidder" at bounding box center [514, 223] width 59 height 9
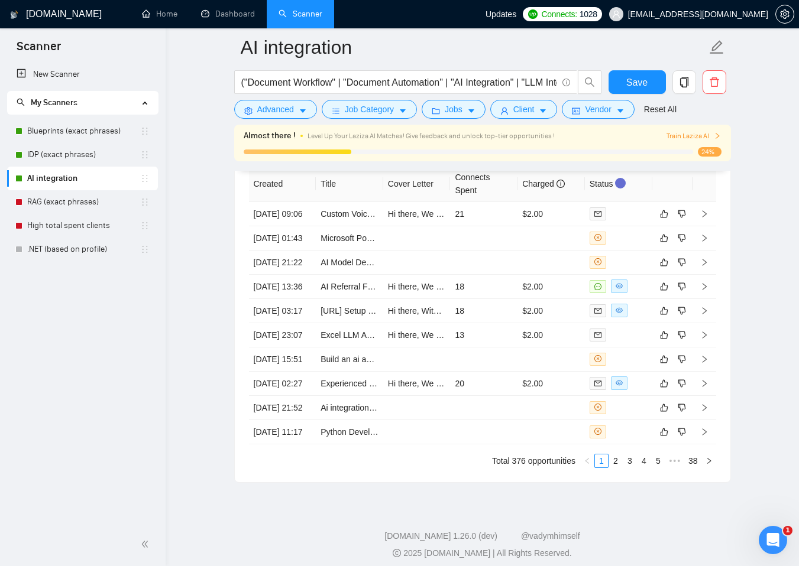
scroll to position [2945, 0]
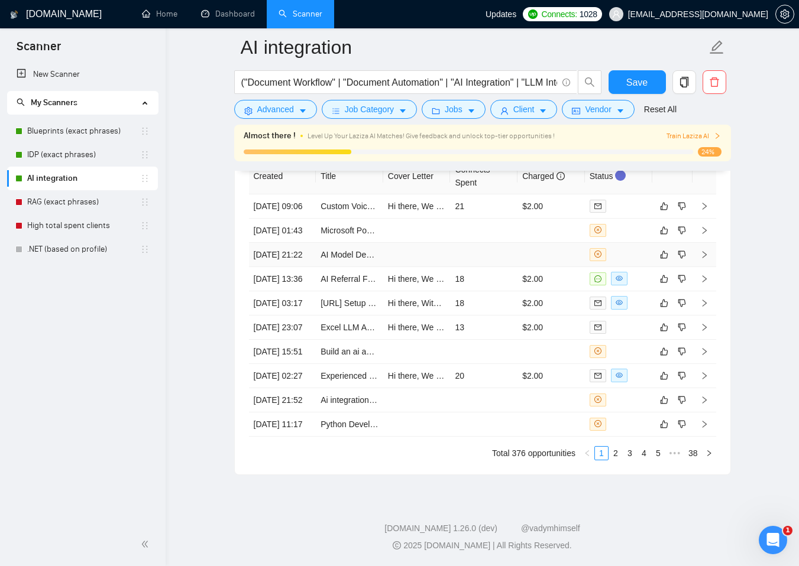
click at [436, 267] on td at bounding box center [416, 255] width 67 height 24
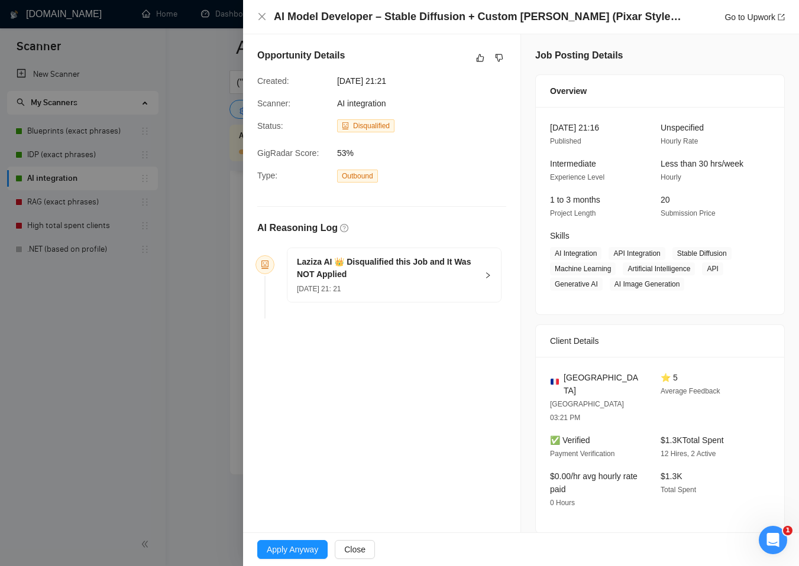
click at [468, 278] on h5 "Laziza AI 👑 Disqualified this Job and It Was NOT Applied" at bounding box center [387, 268] width 180 height 25
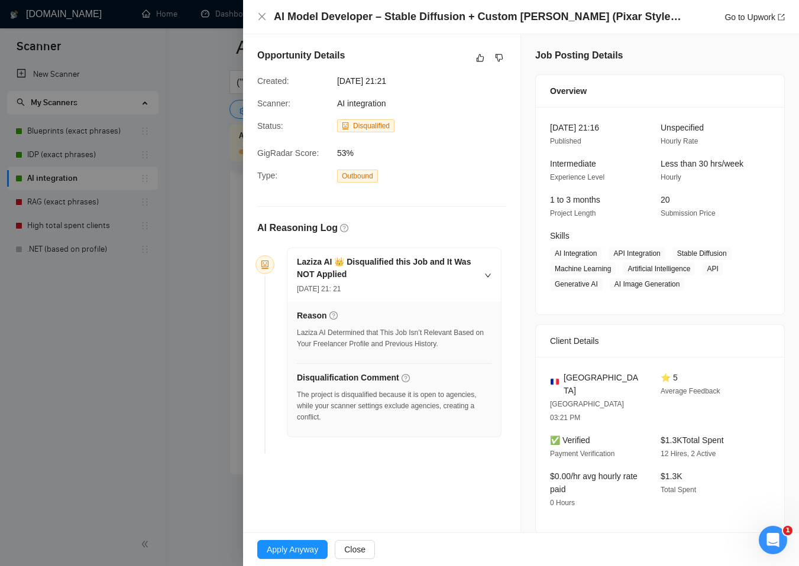
scroll to position [79, 0]
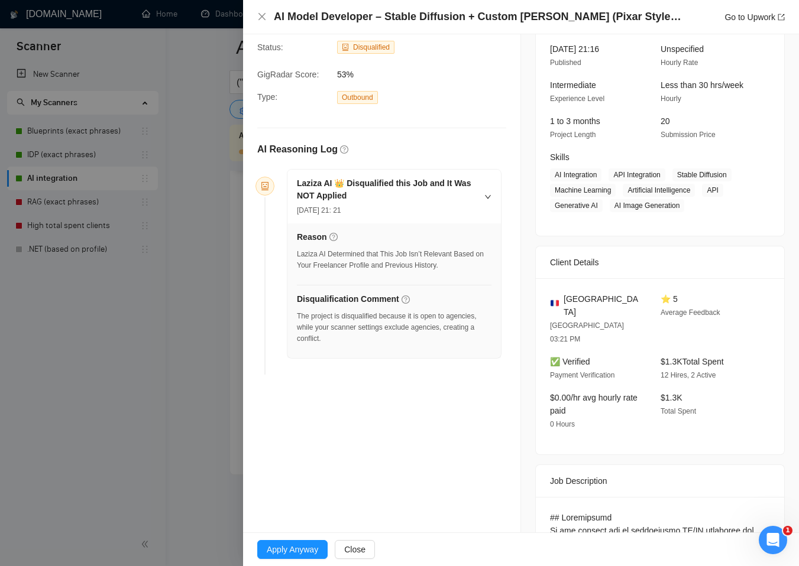
click at [158, 259] on div at bounding box center [399, 283] width 799 height 566
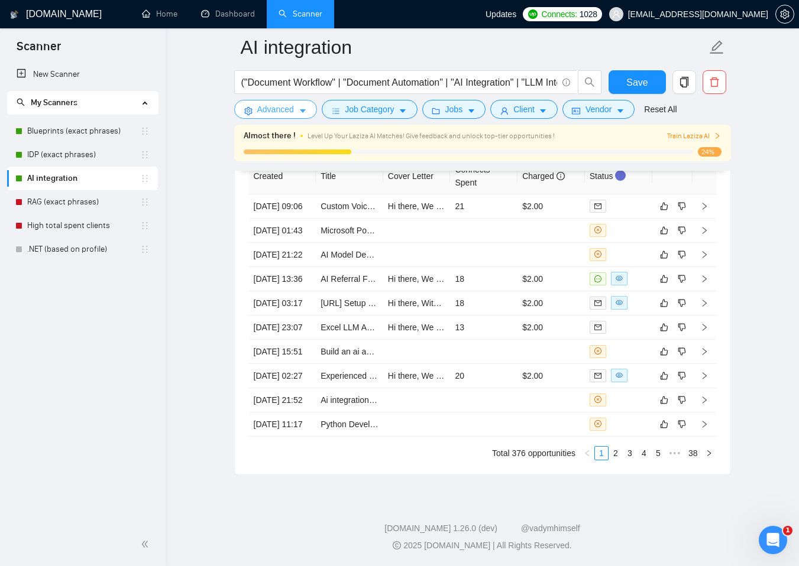
click at [289, 108] on span "Advanced" at bounding box center [275, 109] width 37 height 13
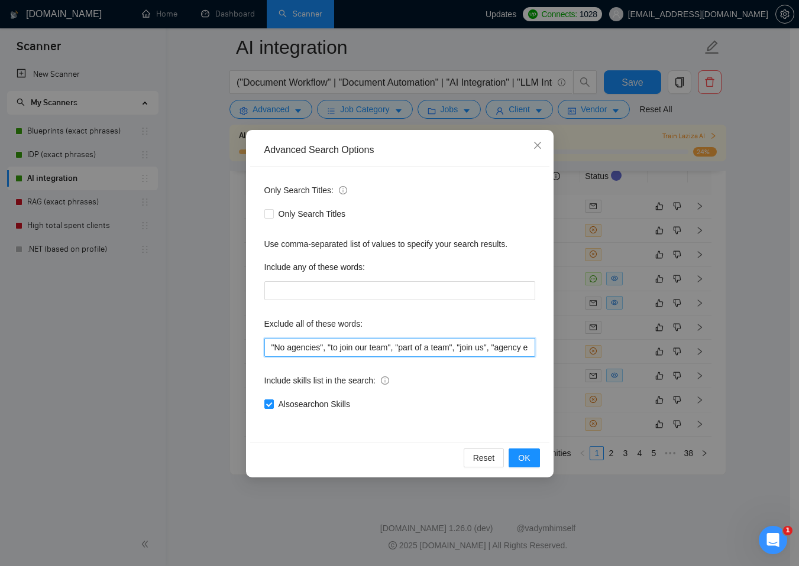
drag, startPoint x: 268, startPoint y: 346, endPoint x: 325, endPoint y: 349, distance: 57.4
click at [325, 349] on input ""No agencies", "to join our team", "part of a team", "join us", "agency environ…" at bounding box center [399, 347] width 271 height 19
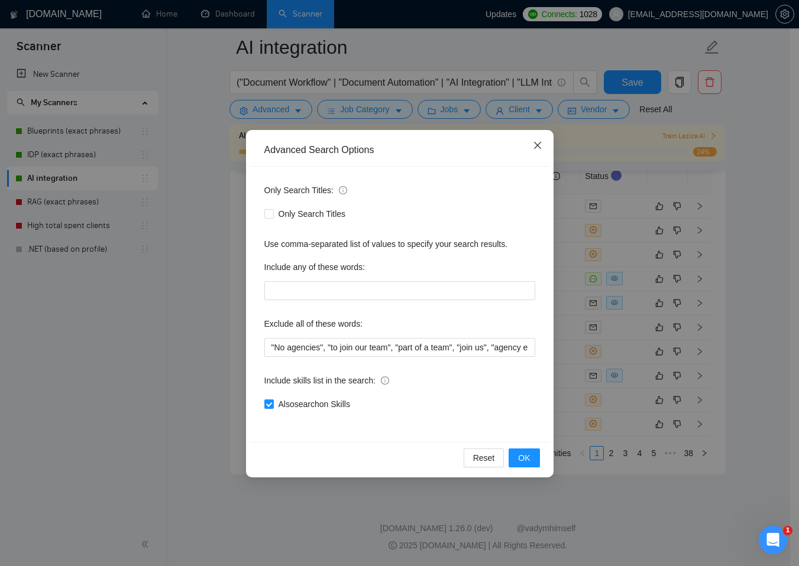
click at [531, 144] on span "Close" at bounding box center [537, 146] width 32 height 32
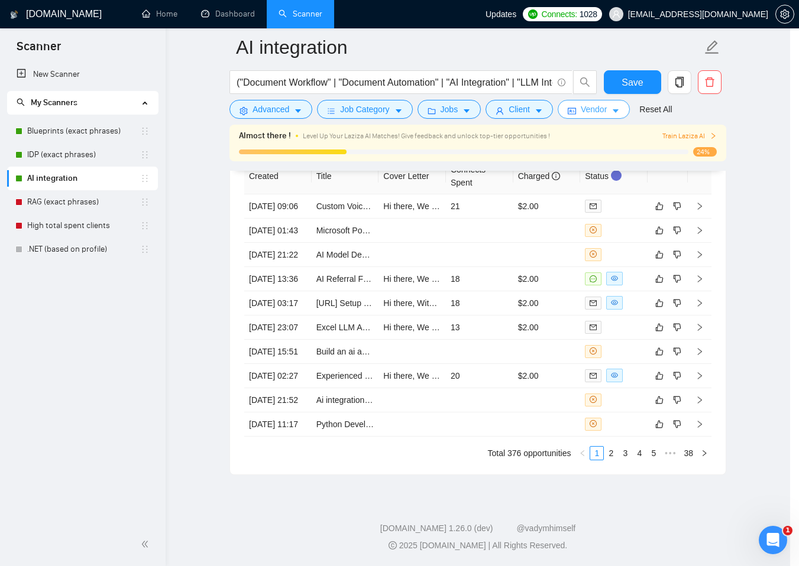
click at [587, 118] on button "Vendor" at bounding box center [593, 109] width 72 height 19
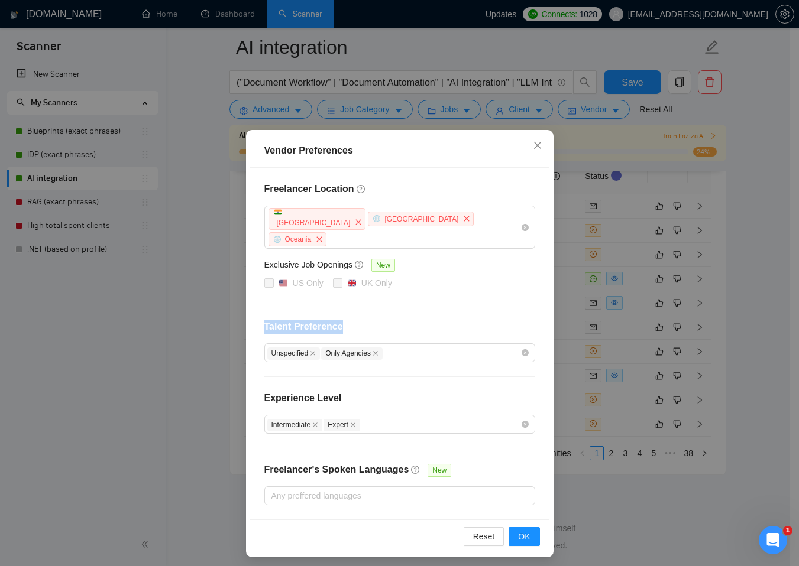
drag, startPoint x: 358, startPoint y: 313, endPoint x: 255, endPoint y: 313, distance: 102.3
click at [255, 313] on div "Freelancer Location [GEOGRAPHIC_DATA] [GEOGRAPHIC_DATA] [GEOGRAPHIC_DATA] Exclu…" at bounding box center [399, 344] width 299 height 352
click at [501, 287] on div "Freelancer Location [GEOGRAPHIC_DATA] [GEOGRAPHIC_DATA] [GEOGRAPHIC_DATA] Exclu…" at bounding box center [399, 344] width 299 height 352
click at [541, 144] on span "Close" at bounding box center [537, 146] width 32 height 32
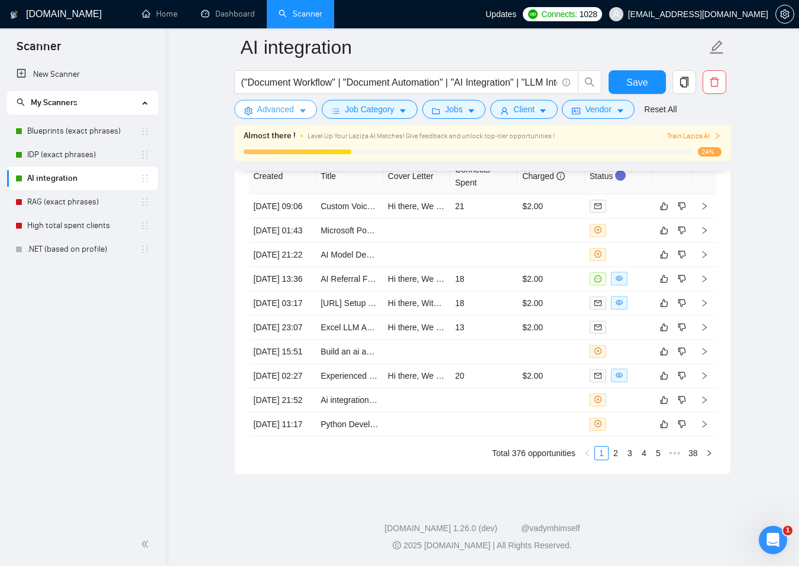
click at [288, 112] on span "Advanced" at bounding box center [275, 109] width 37 height 13
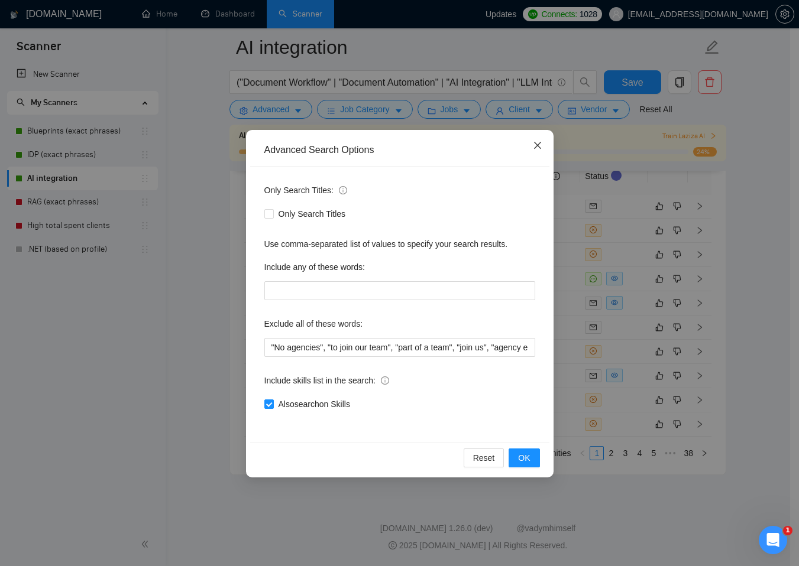
click at [538, 146] on icon "close" at bounding box center [536, 145] width 7 height 7
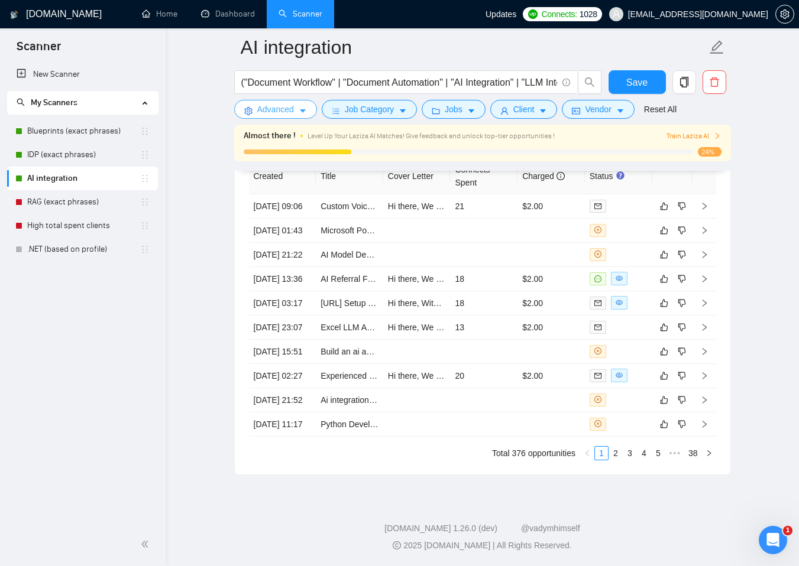
click at [307, 116] on button "Advanced" at bounding box center [275, 109] width 83 height 19
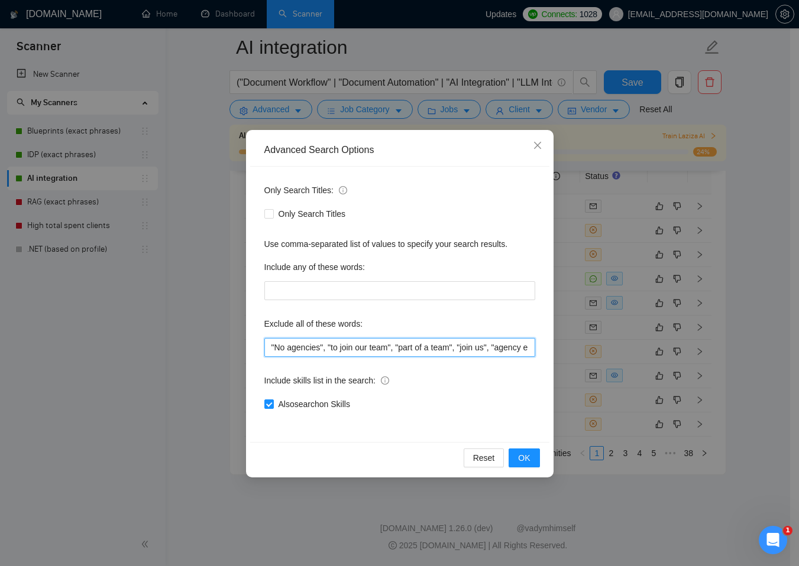
drag, startPoint x: 269, startPoint y: 349, endPoint x: 325, endPoint y: 346, distance: 55.6
click at [325, 346] on input ""No agencies", "to join our team", "part of a team", "join us", "agency environ…" at bounding box center [399, 347] width 271 height 19
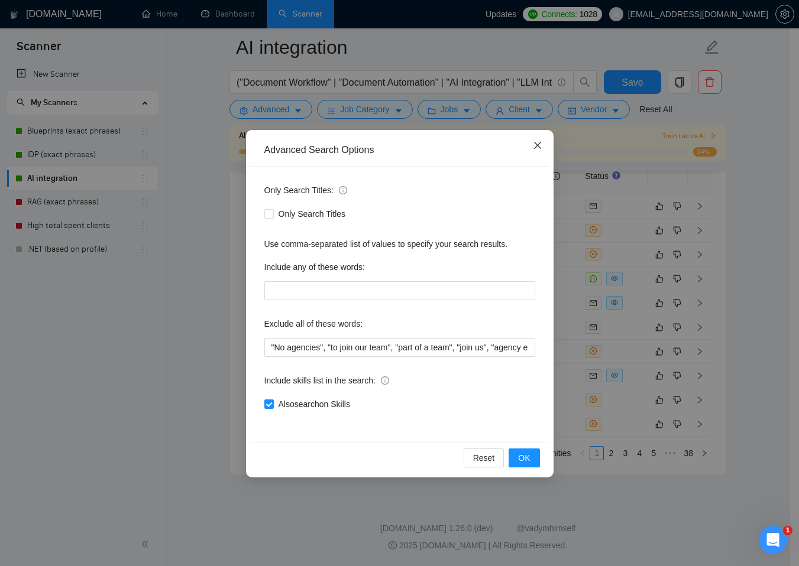
click at [533, 147] on icon "close" at bounding box center [537, 145] width 9 height 9
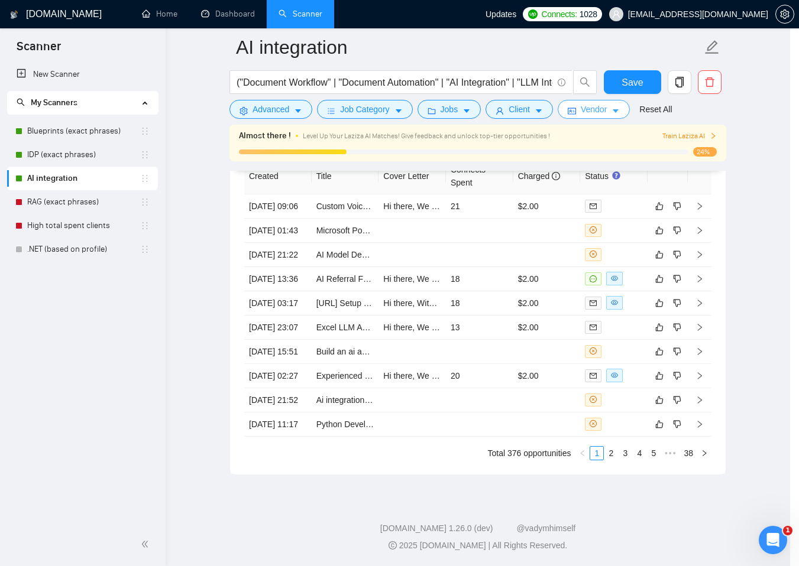
click at [589, 114] on button "Vendor" at bounding box center [593, 109] width 72 height 19
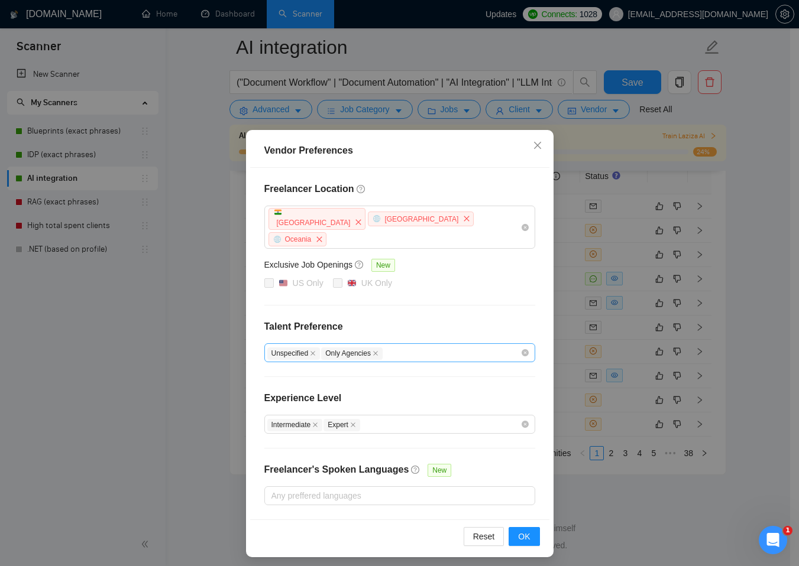
click at [410, 346] on div "Unspecified Only Agencies" at bounding box center [393, 353] width 253 height 14
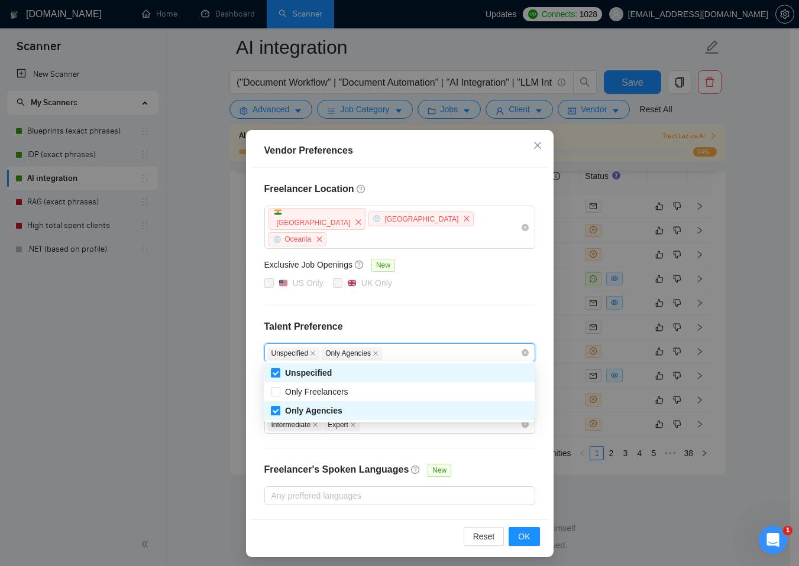
click at [427, 320] on h4 "Talent Preference" at bounding box center [399, 327] width 271 height 14
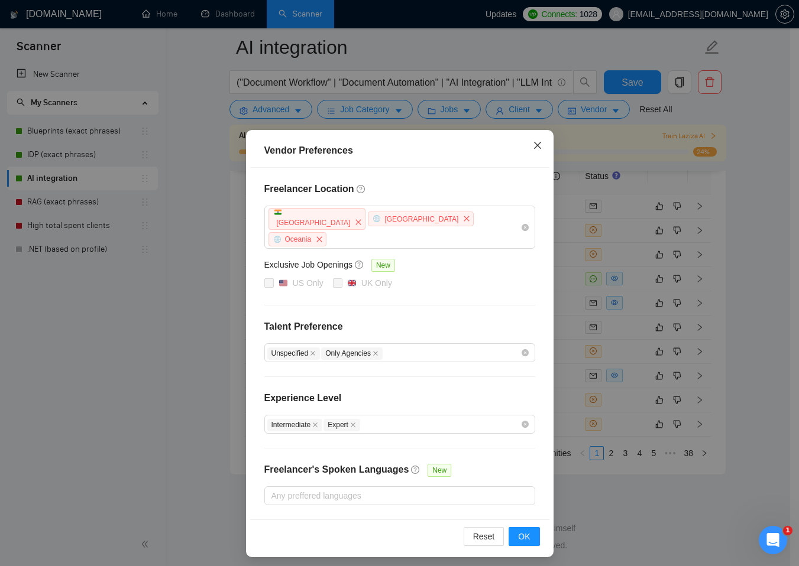
click at [537, 148] on icon "close" at bounding box center [537, 145] width 9 height 9
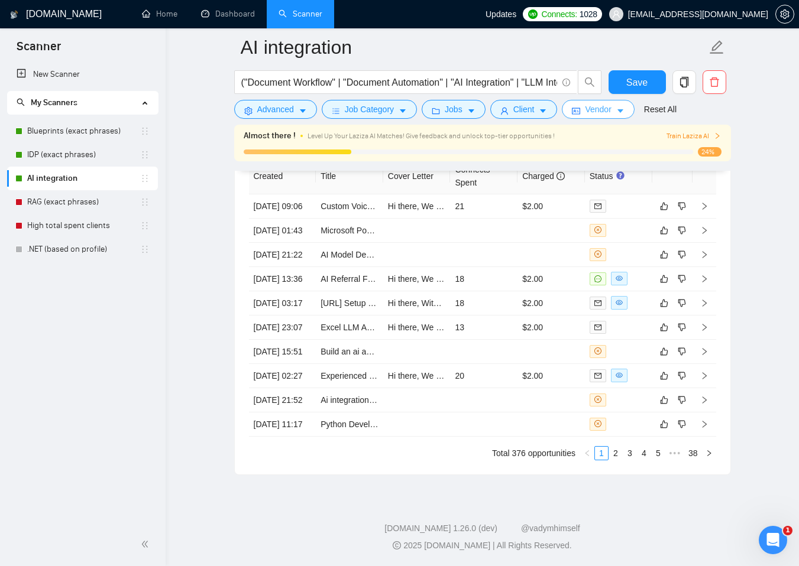
click at [605, 114] on span "Vendor" at bounding box center [598, 109] width 26 height 13
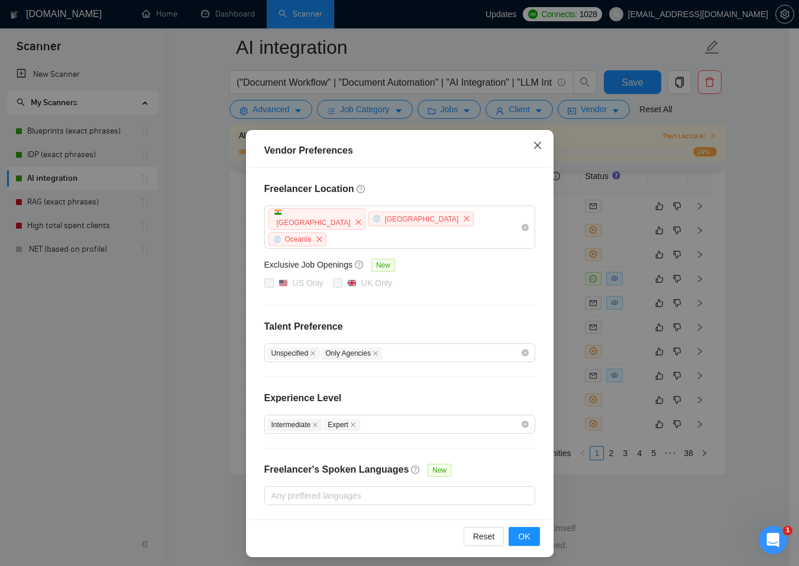
click at [539, 144] on icon "close" at bounding box center [537, 145] width 9 height 9
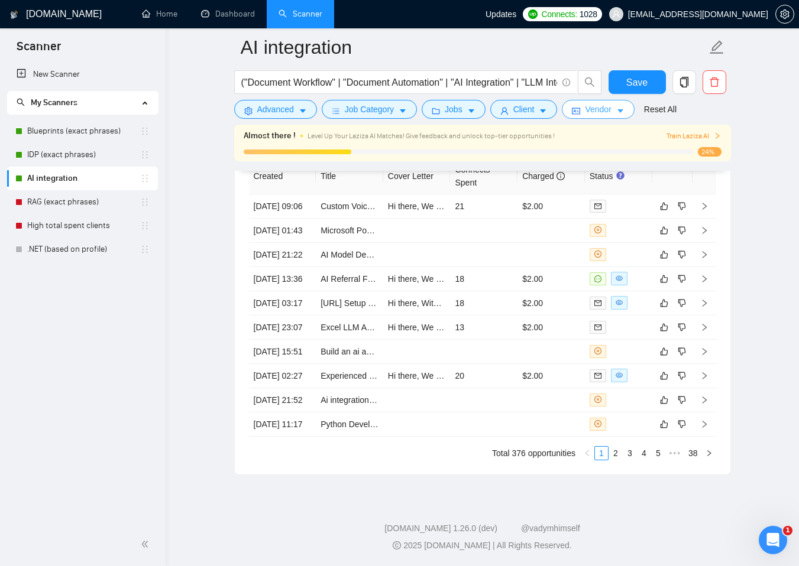
click at [606, 105] on span "Vendor" at bounding box center [598, 109] width 26 height 13
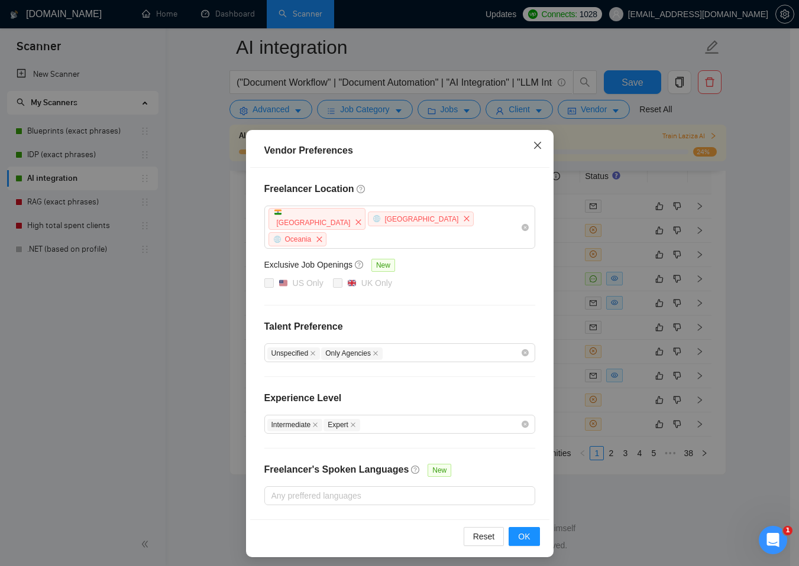
click at [535, 149] on icon "close" at bounding box center [537, 145] width 9 height 9
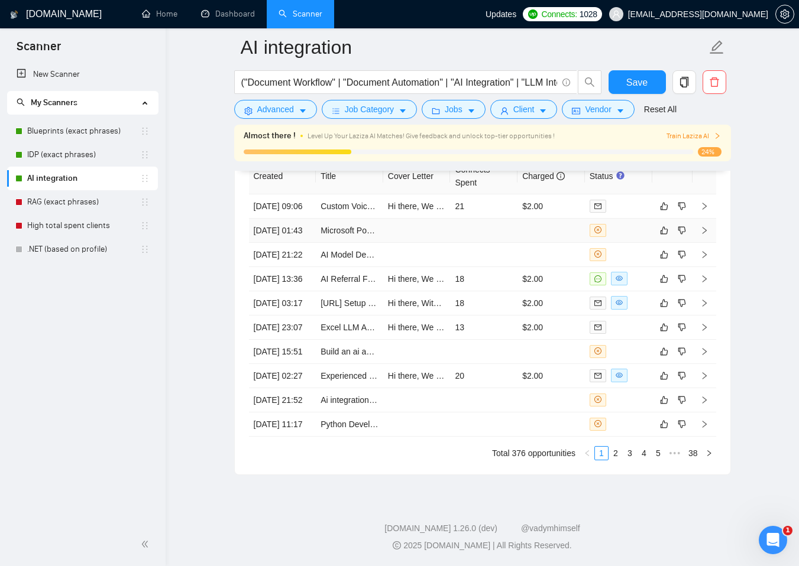
click at [504, 243] on td at bounding box center [483, 231] width 67 height 24
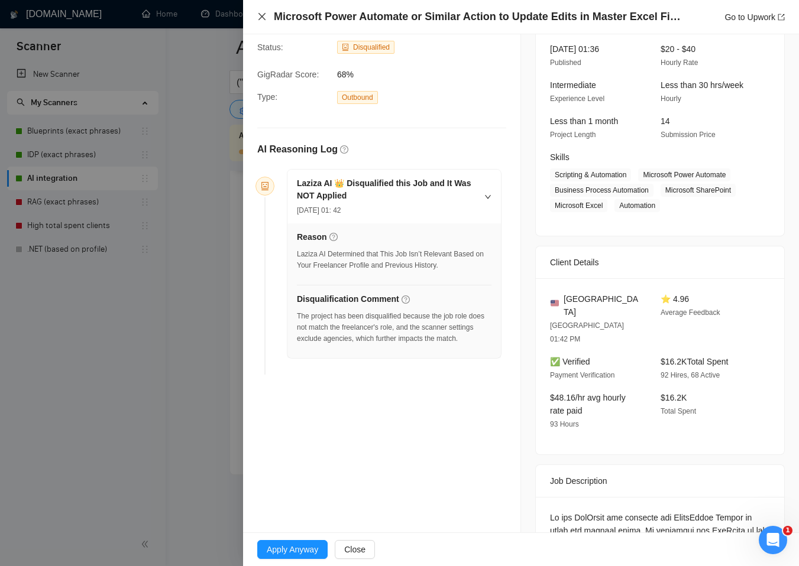
click at [260, 14] on icon "close" at bounding box center [261, 16] width 9 height 9
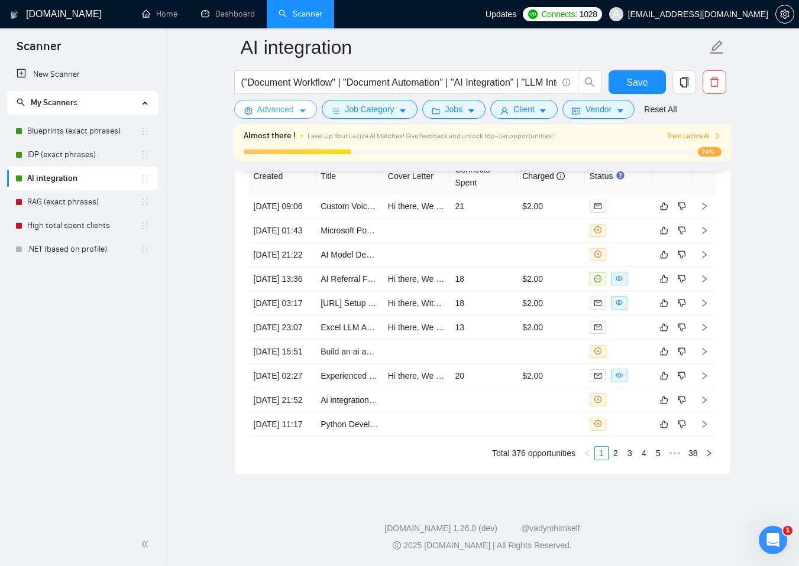
click at [300, 105] on button "Advanced" at bounding box center [275, 109] width 83 height 19
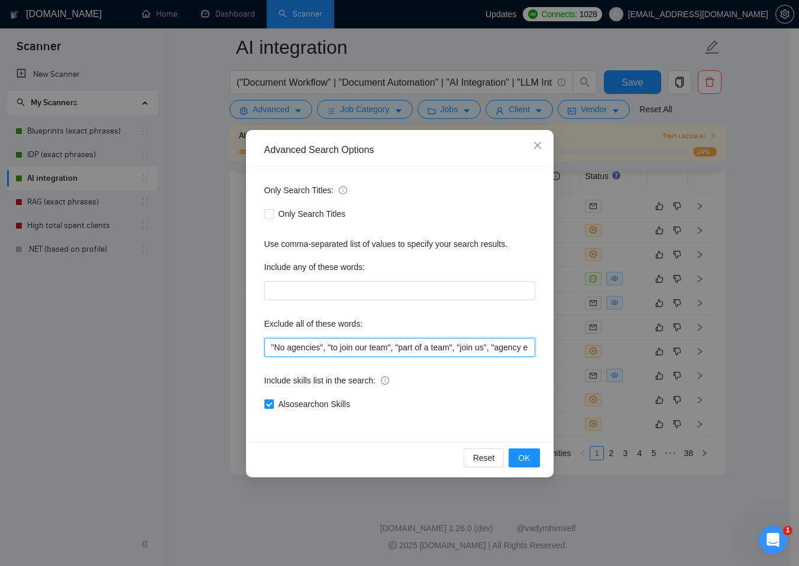
drag, startPoint x: 324, startPoint y: 348, endPoint x: 258, endPoint y: 345, distance: 66.3
click at [258, 345] on div "Only Search Titles: Only Search Titles Use comma-separated list of values to sp…" at bounding box center [399, 304] width 299 height 275
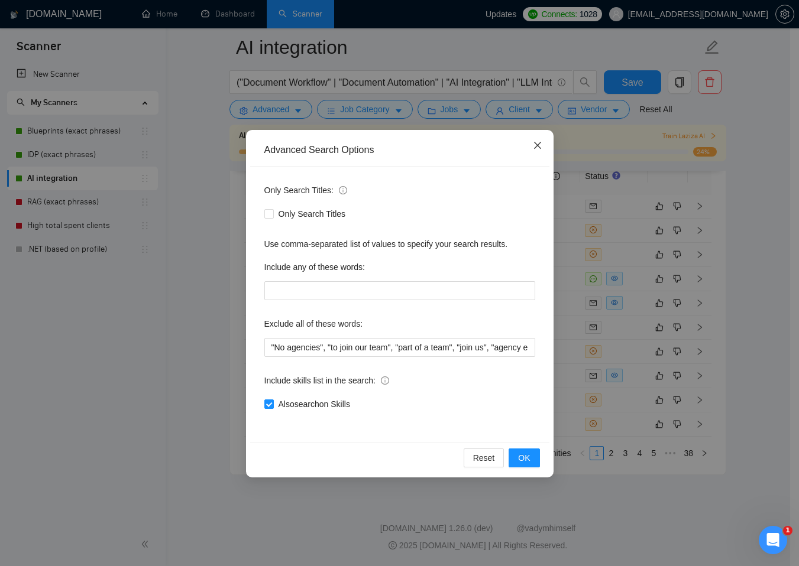
click at [534, 150] on icon "close" at bounding box center [537, 145] width 9 height 9
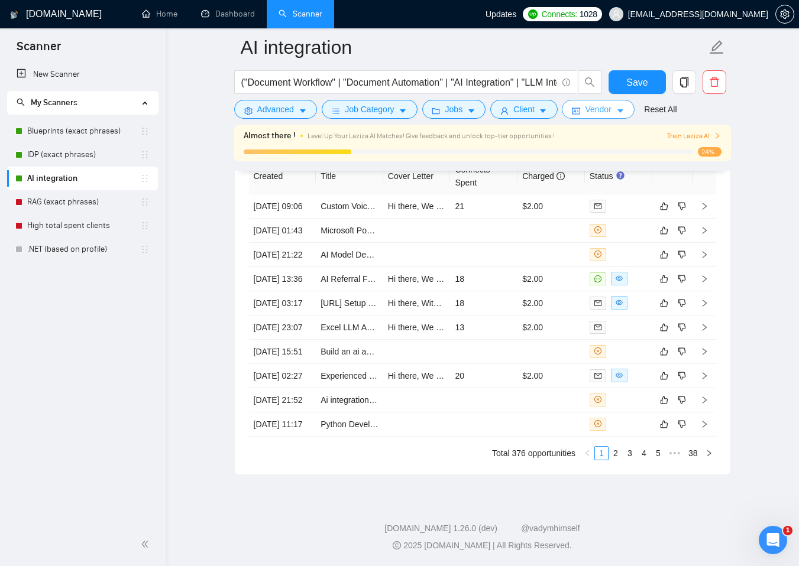
click at [609, 112] on span "Vendor" at bounding box center [598, 109] width 26 height 13
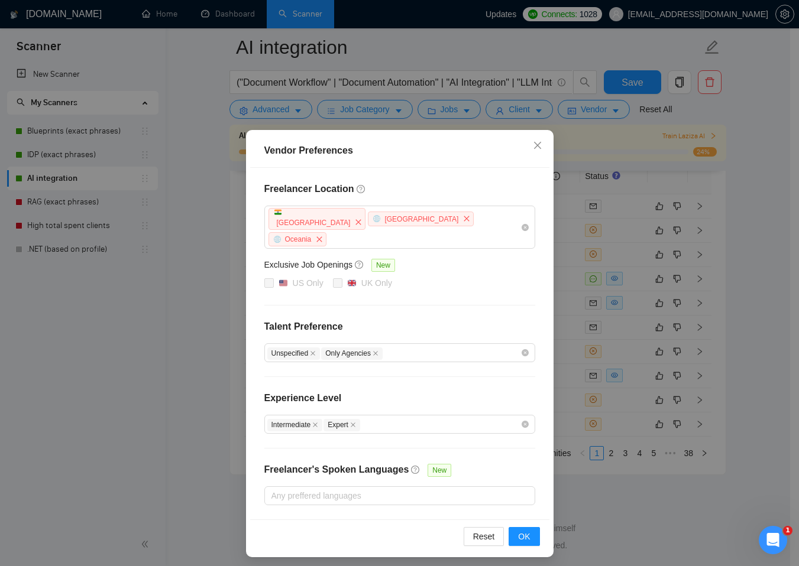
click at [463, 320] on h4 "Talent Preference" at bounding box center [399, 327] width 271 height 14
click at [541, 144] on icon "close" at bounding box center [537, 145] width 9 height 9
